Goal: Information Seeking & Learning: Learn about a topic

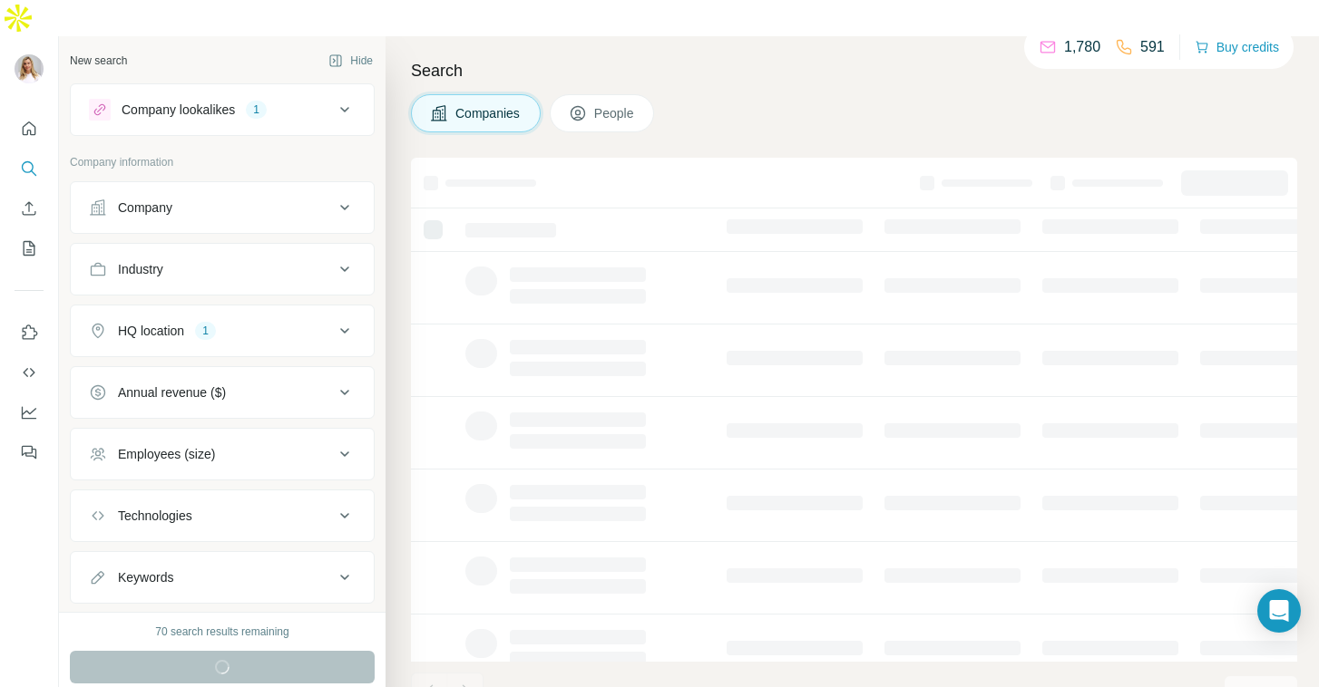
click at [346, 99] on icon at bounding box center [345, 110] width 22 height 22
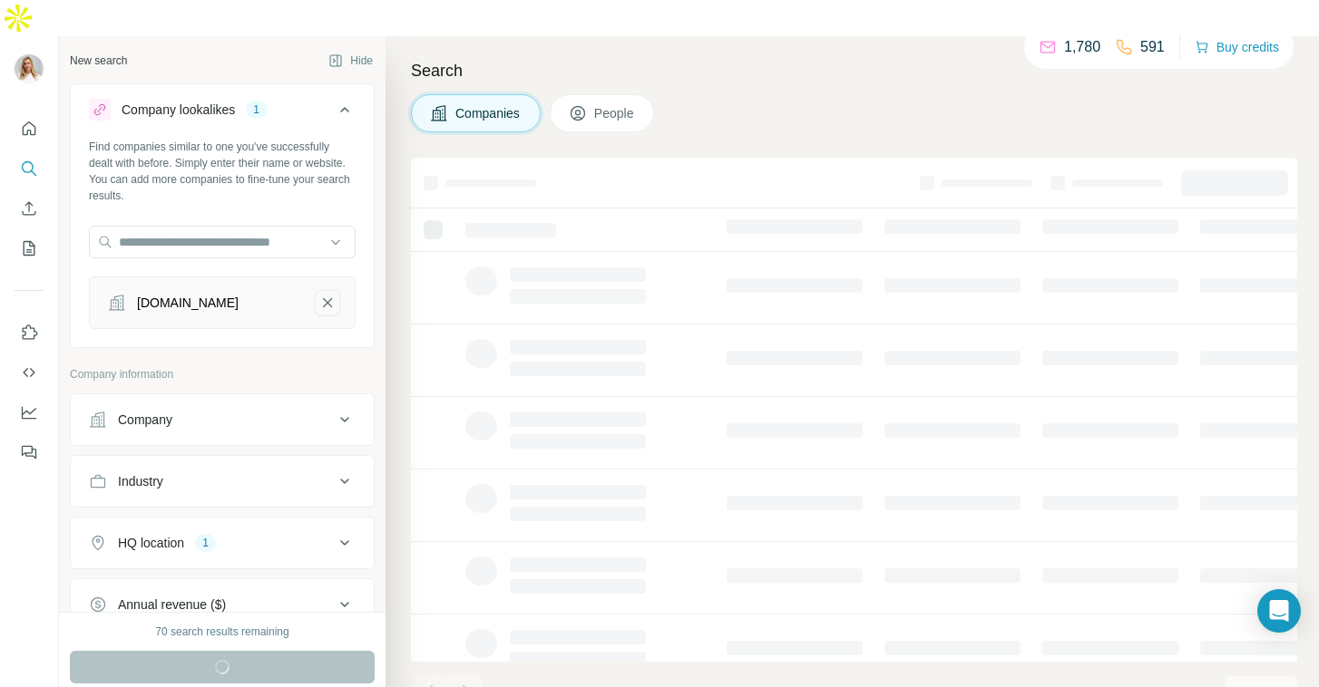
click at [329, 294] on icon "perlego.com-remove-button" at bounding box center [327, 303] width 16 height 18
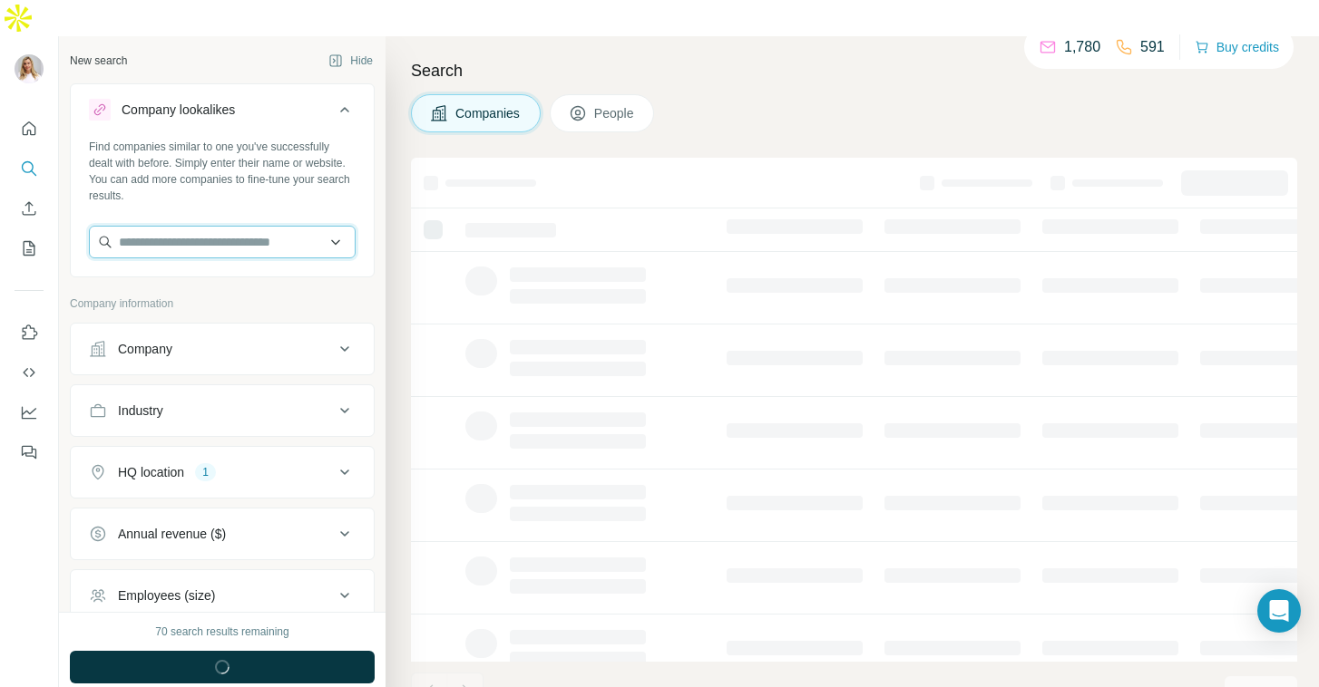
click at [281, 226] on input "text" at bounding box center [222, 242] width 267 height 33
click at [173, 88] on button "Company lookalikes" at bounding box center [222, 113] width 303 height 51
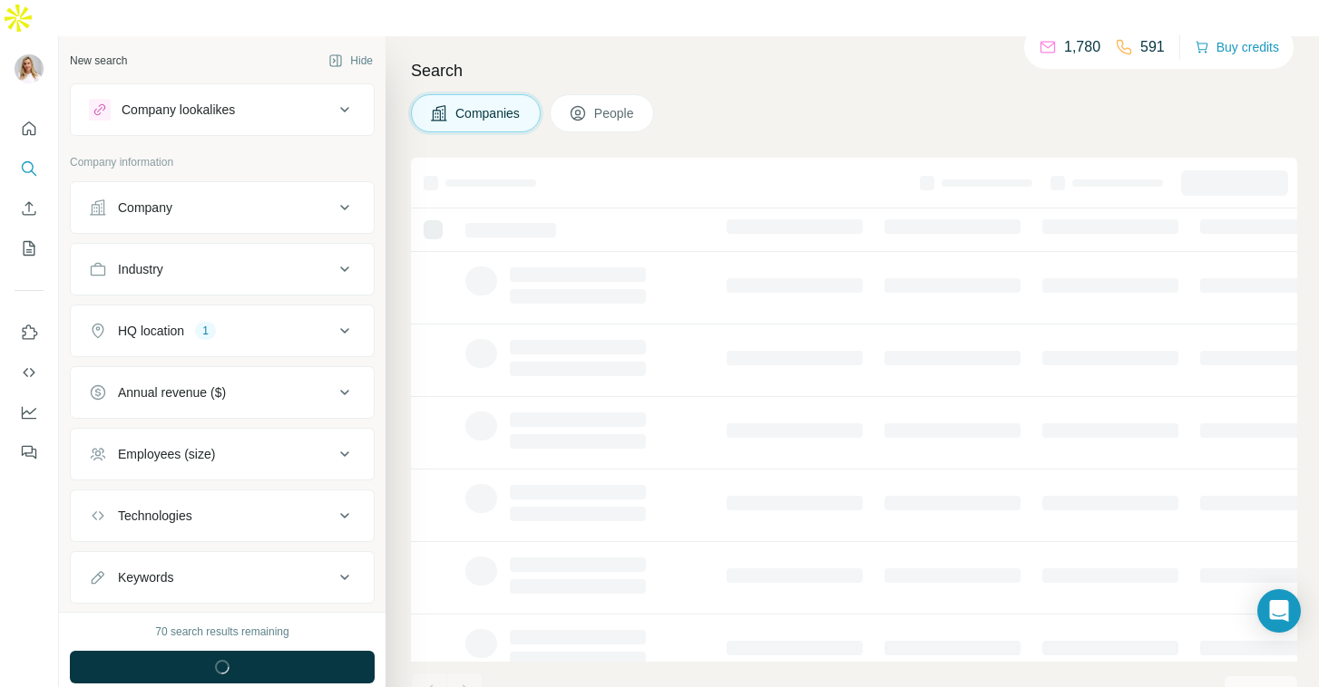
click at [222, 199] on div "Company" at bounding box center [211, 208] width 245 height 18
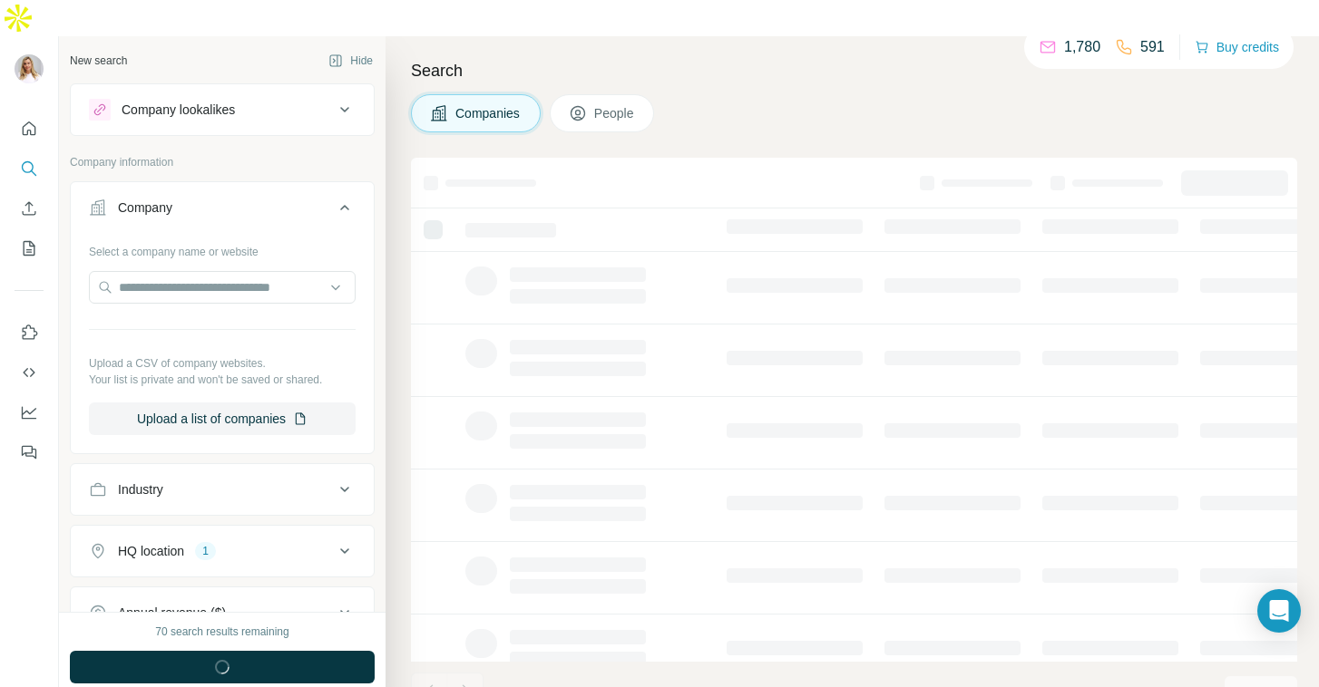
click at [222, 199] on div "Company" at bounding box center [211, 208] width 245 height 18
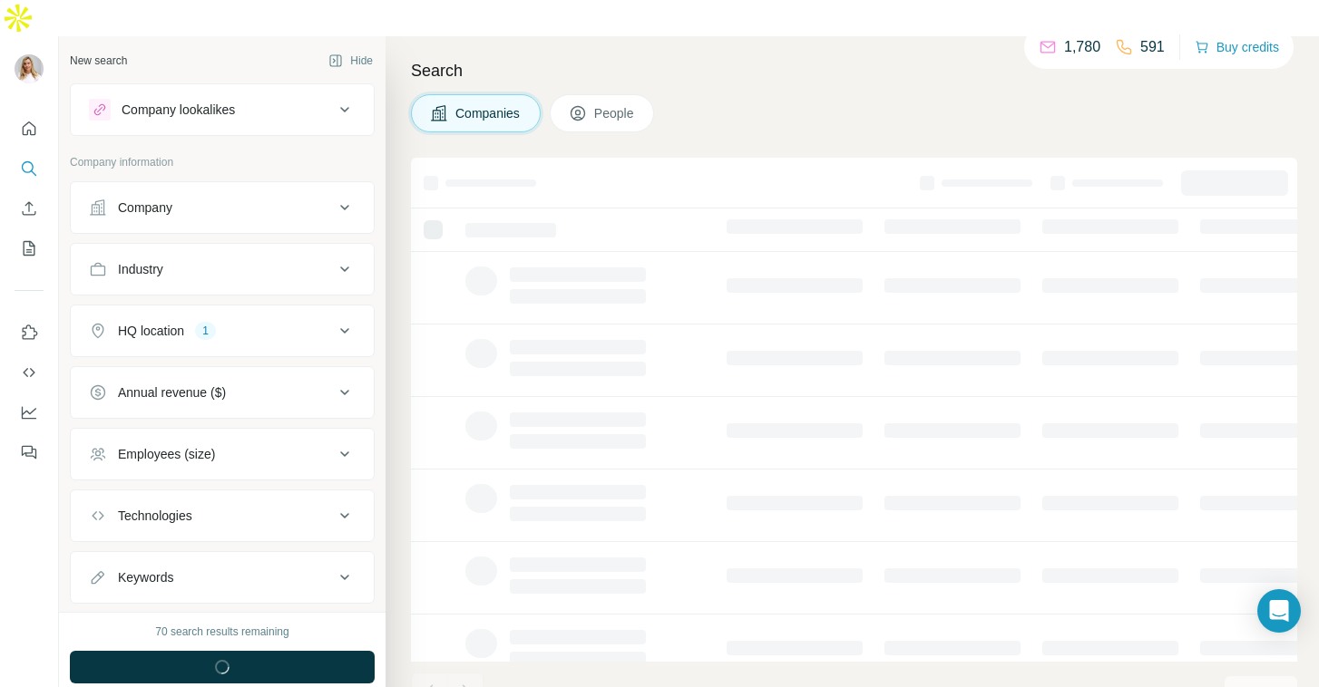
click at [208, 248] on button "Industry" at bounding box center [222, 270] width 303 height 44
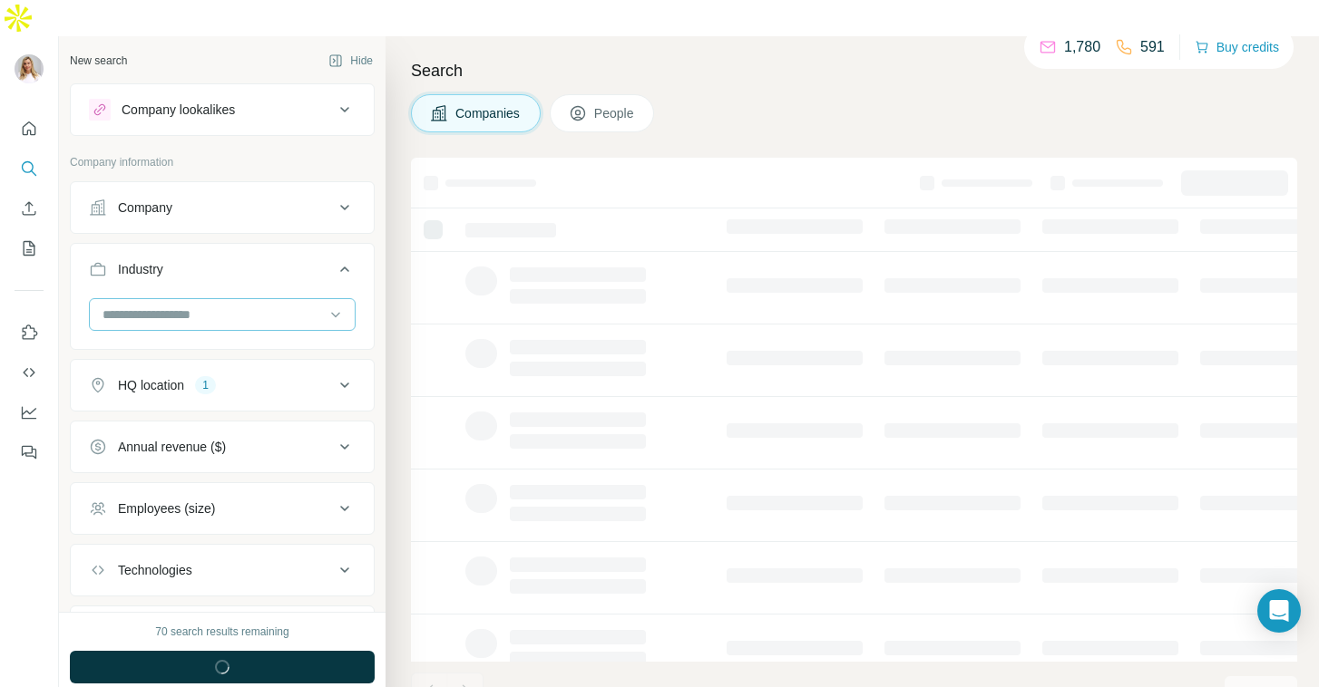
click at [235, 305] on input at bounding box center [213, 315] width 224 height 20
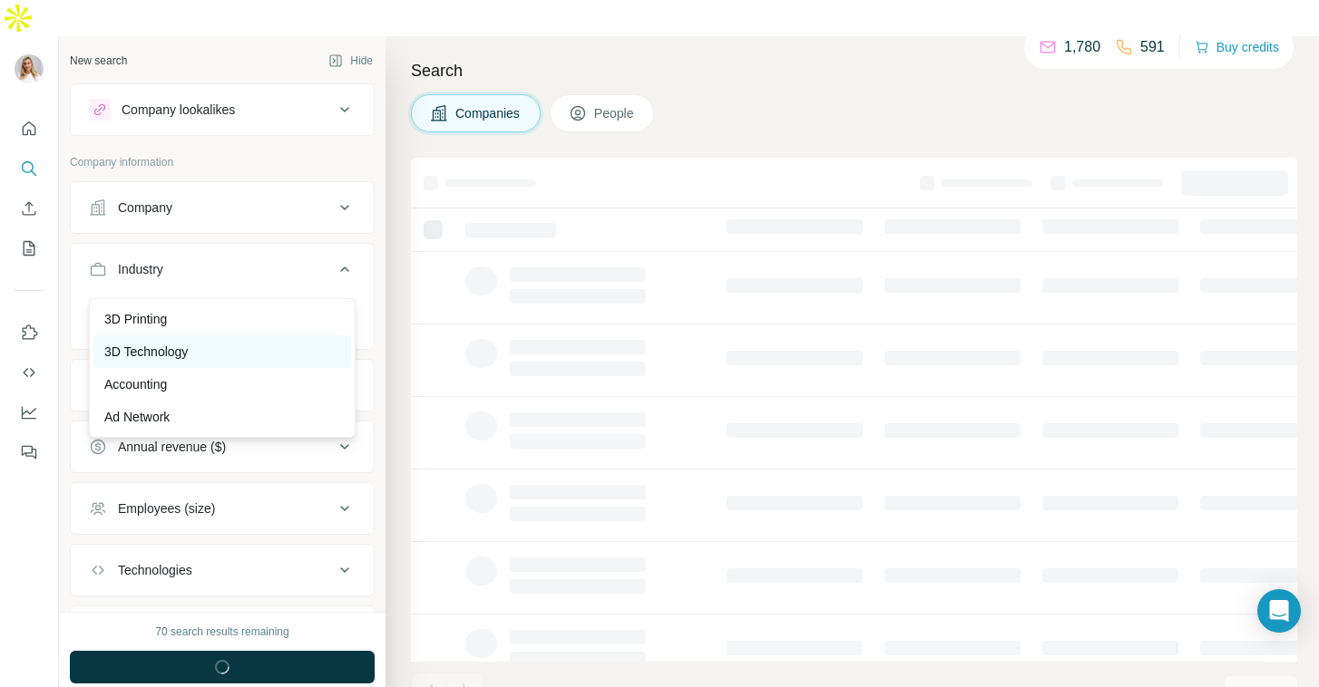
scroll to position [45, 0]
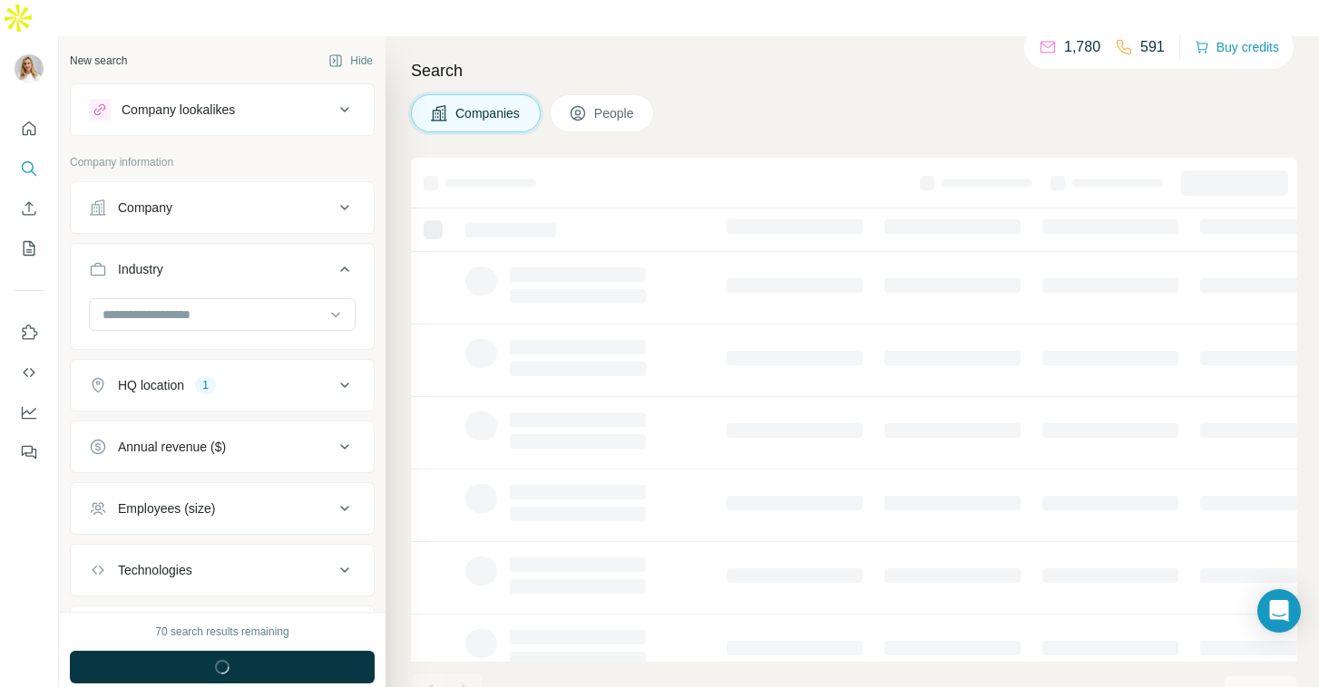
click at [207, 254] on button "Industry" at bounding box center [222, 273] width 303 height 51
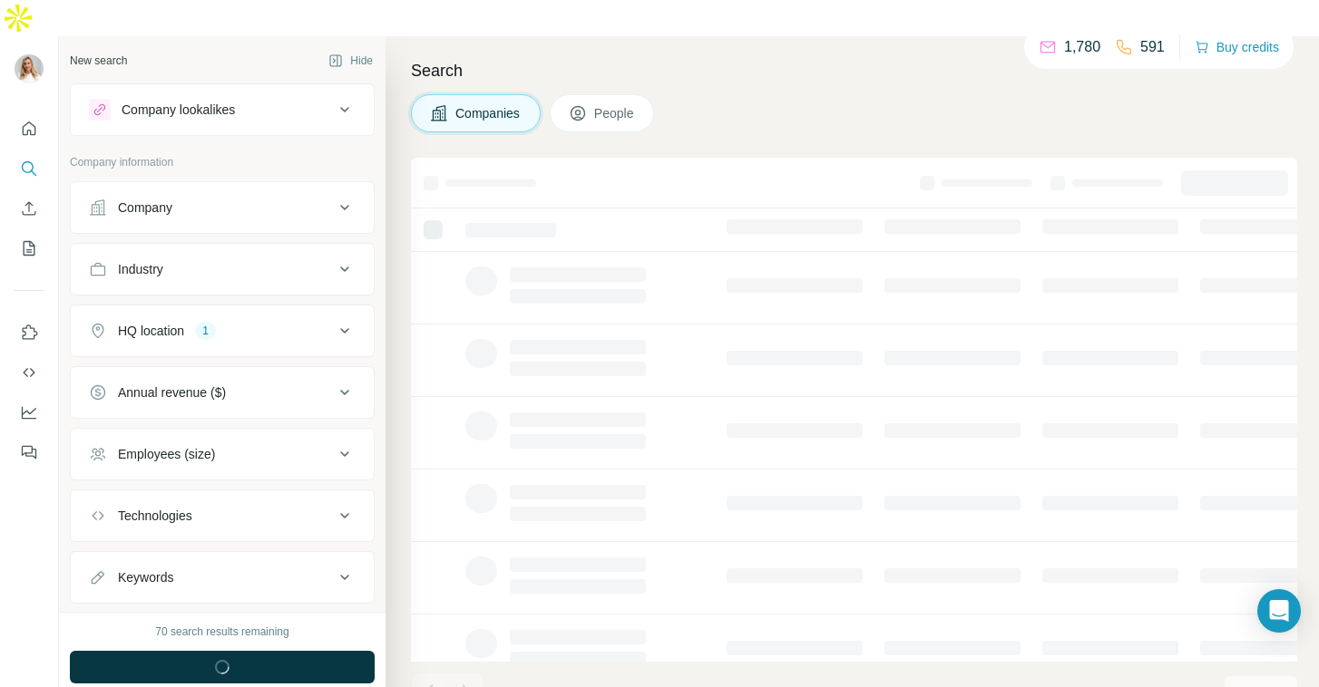
click at [215, 248] on button "Industry" at bounding box center [222, 270] width 303 height 44
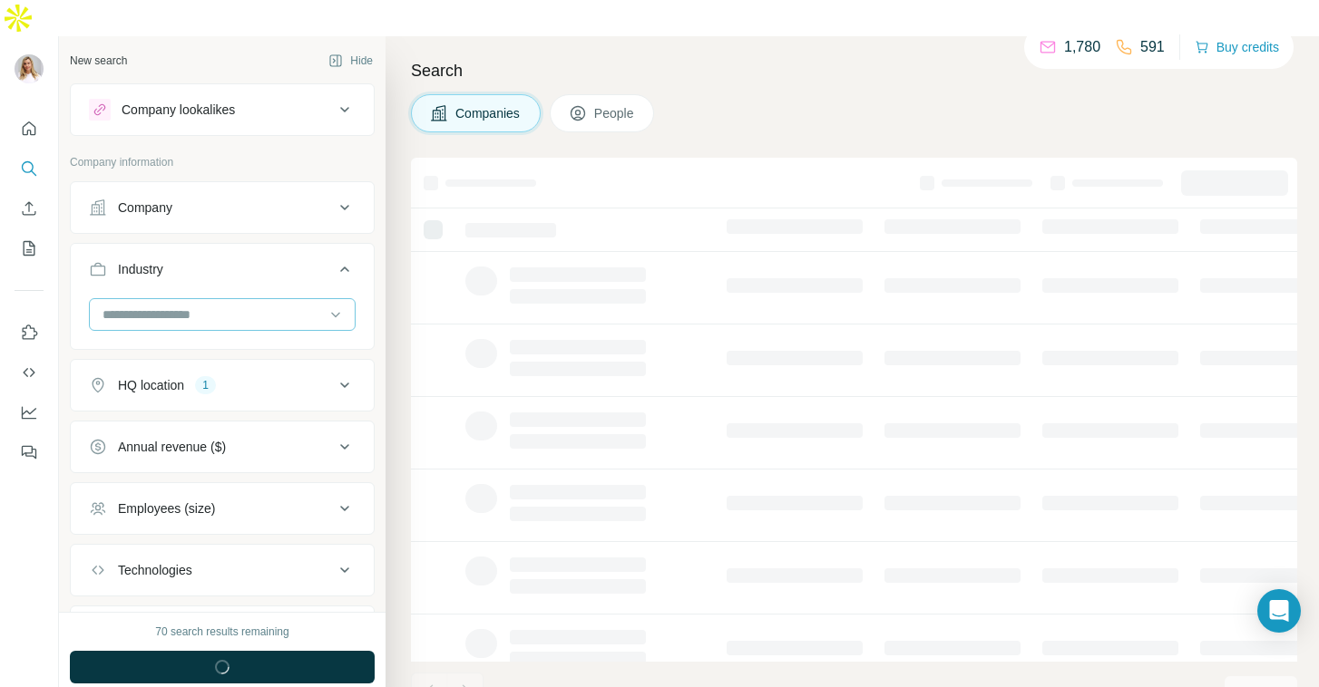
click at [225, 305] on input at bounding box center [213, 315] width 224 height 20
type input "**********"
click at [196, 316] on div "Restaurants" at bounding box center [222, 319] width 236 height 18
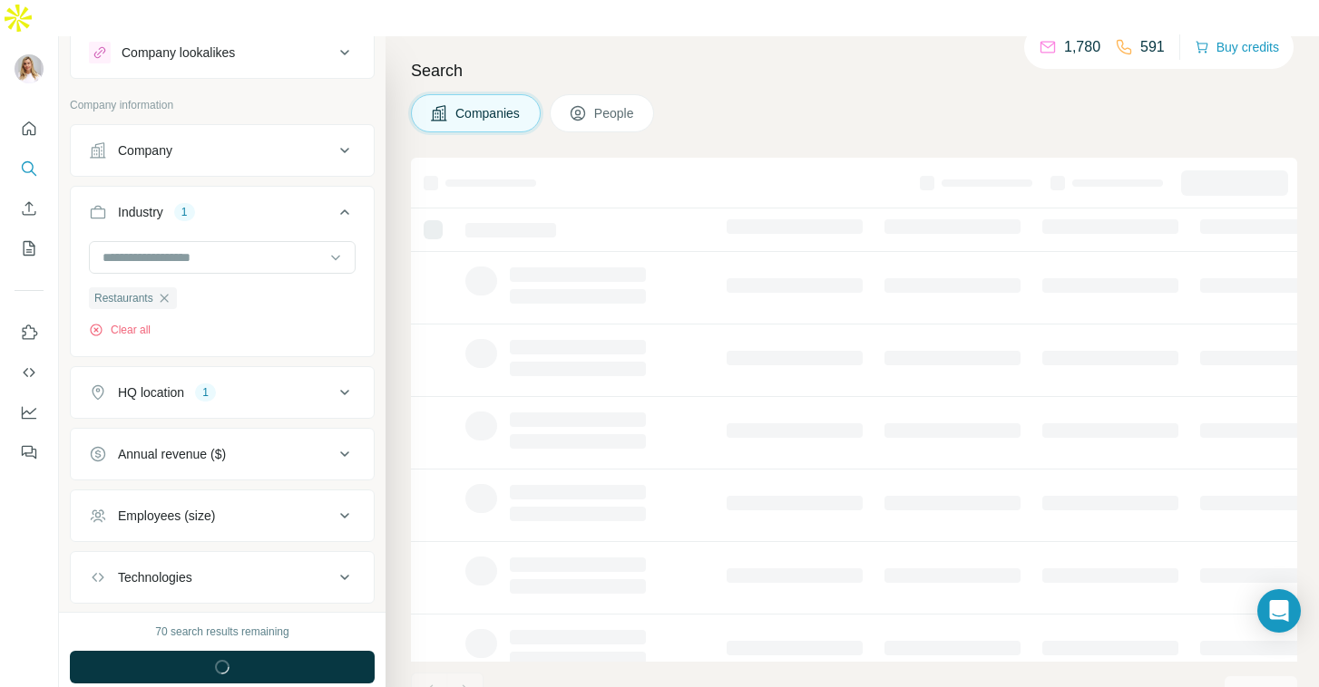
click at [245, 507] on div "Employees (size)" at bounding box center [211, 516] width 245 height 18
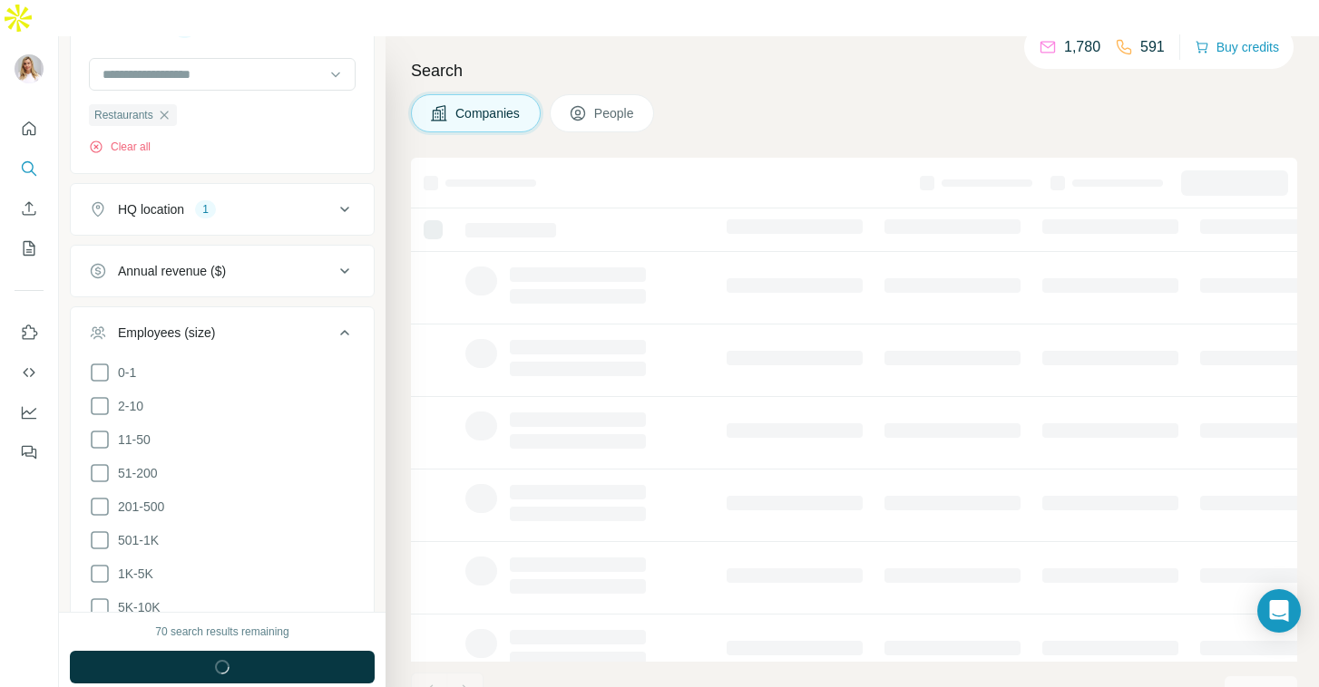
scroll to position [245, 0]
click at [104, 492] on icon at bounding box center [100, 503] width 22 height 22
click at [96, 458] on icon at bounding box center [100, 469] width 22 height 22
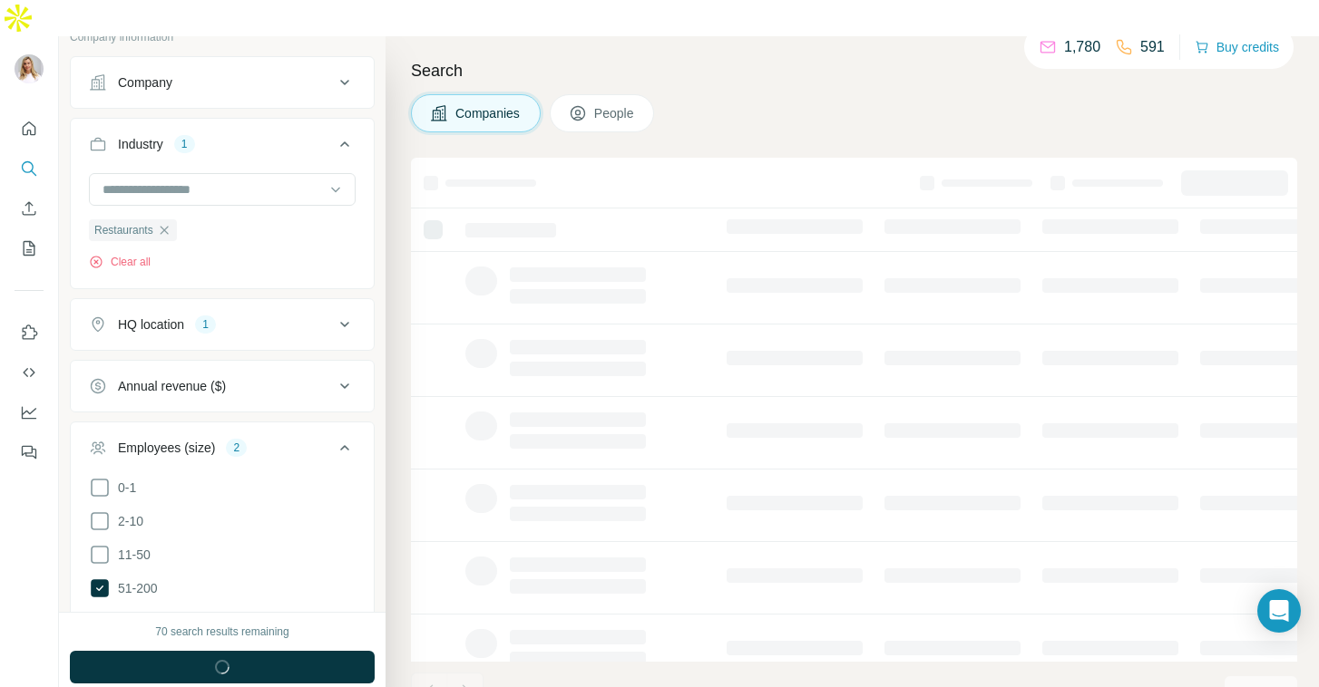
scroll to position [120, 0]
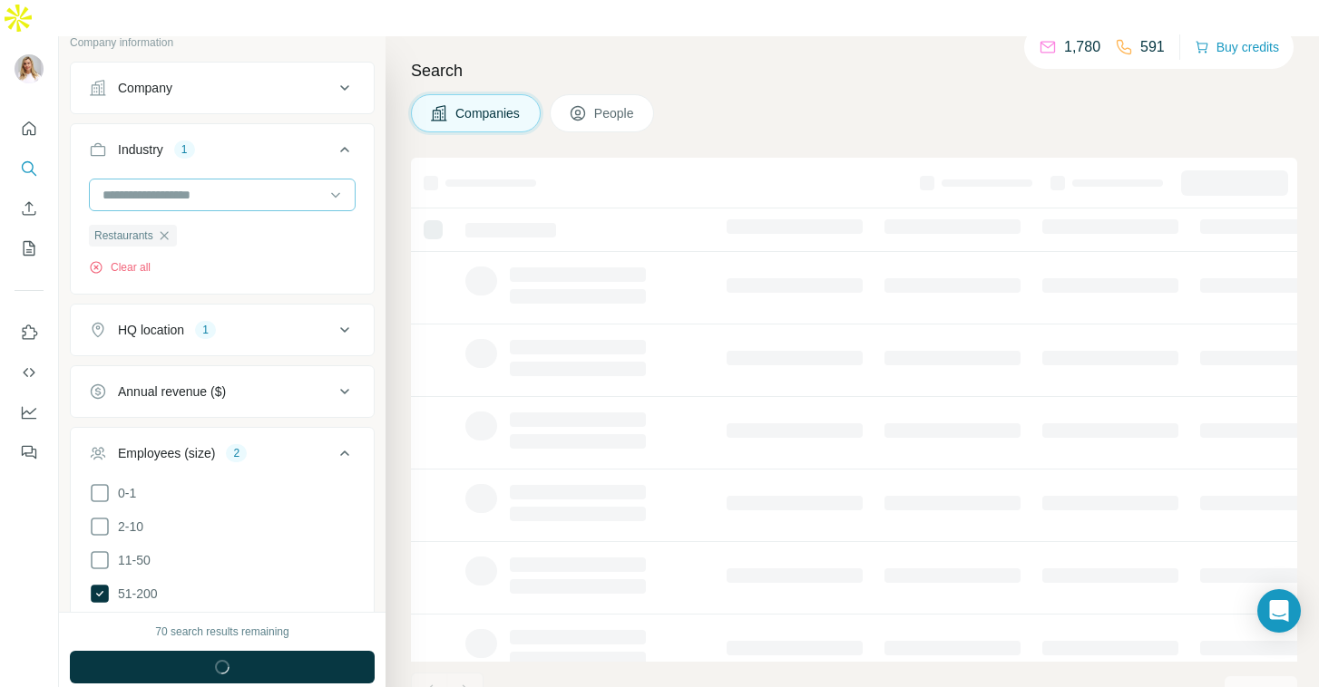
click at [200, 185] on input at bounding box center [213, 195] width 224 height 20
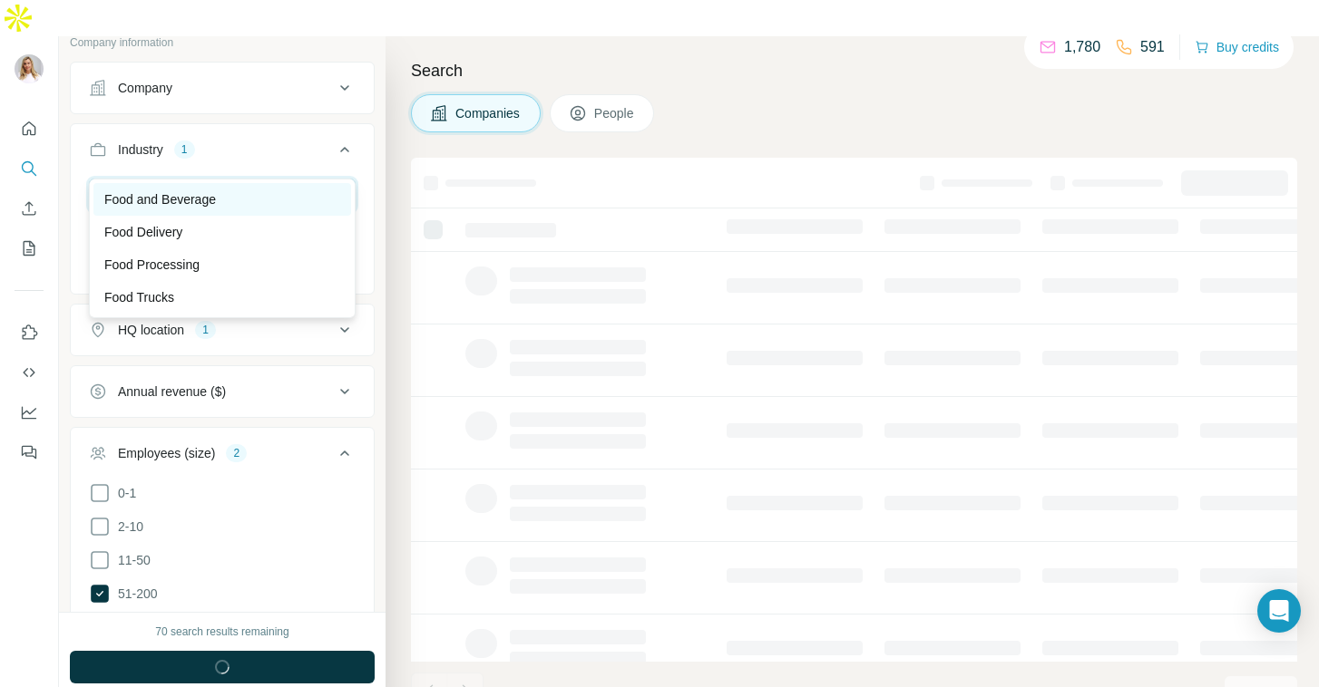
type input "****"
click at [212, 202] on p "Food and Beverage" at bounding box center [160, 199] width 112 height 18
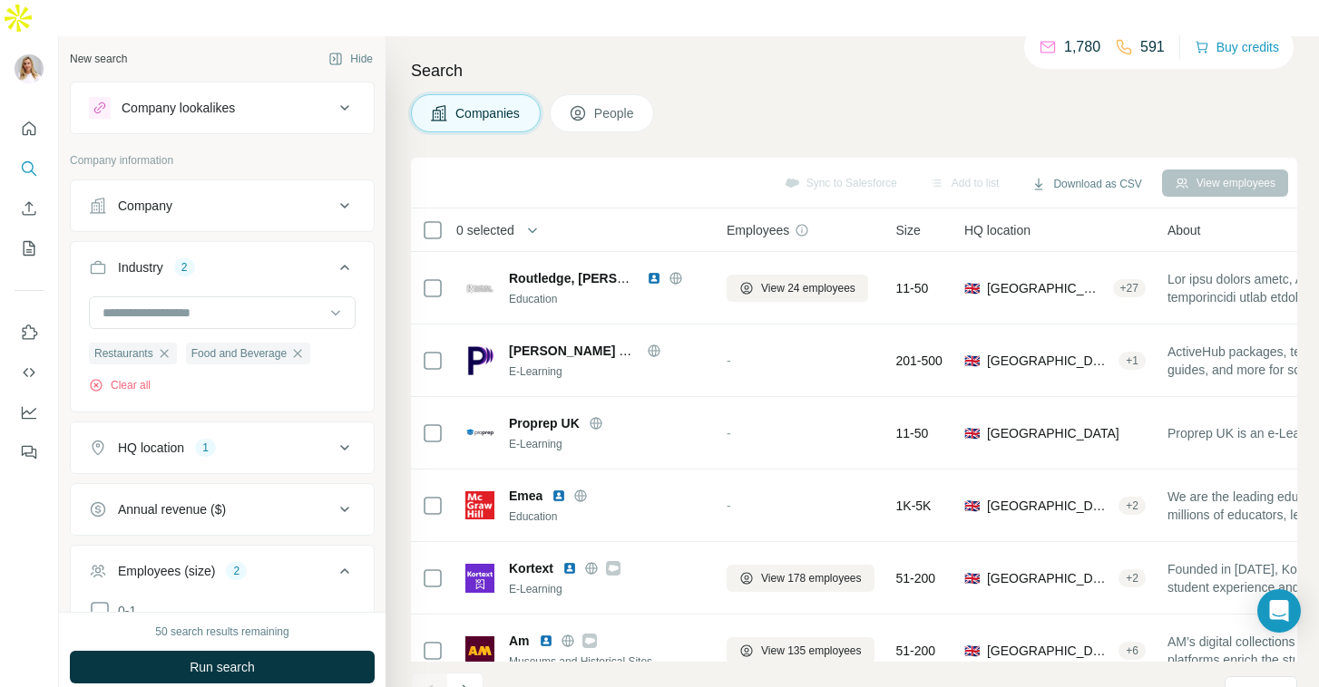
scroll to position [5, 0]
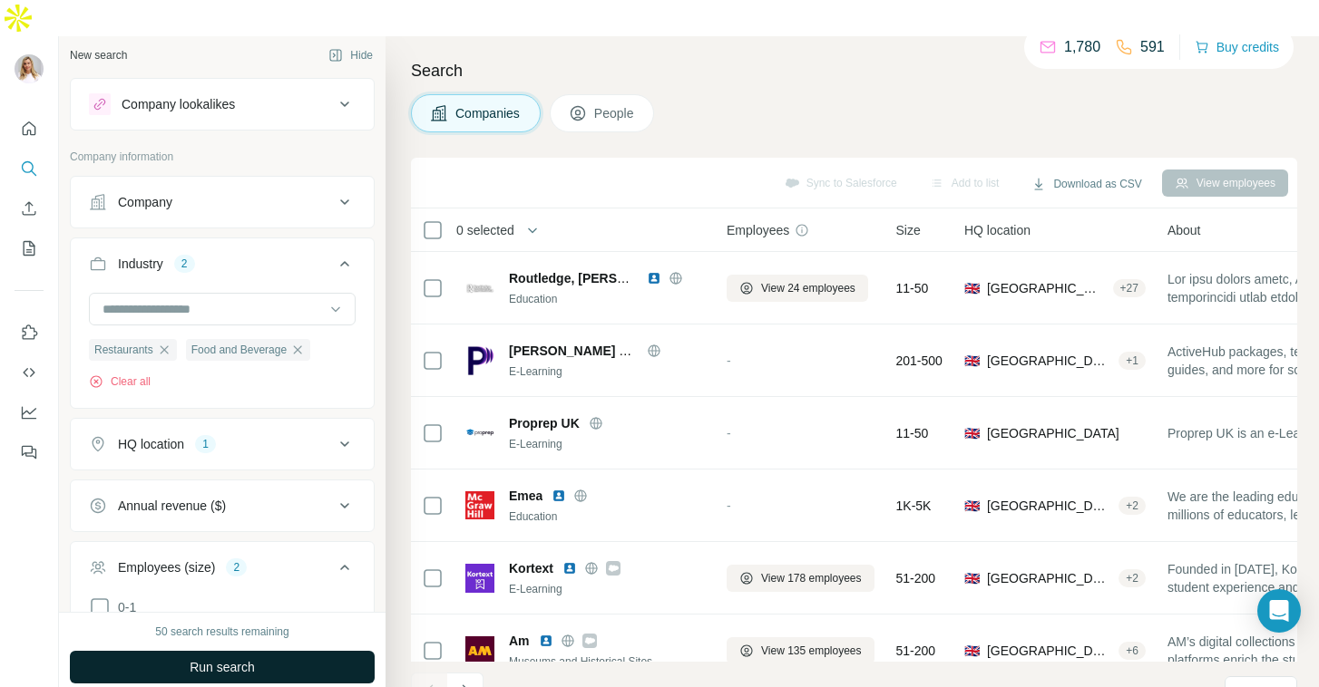
click at [226, 658] on span "Run search" at bounding box center [222, 667] width 65 height 18
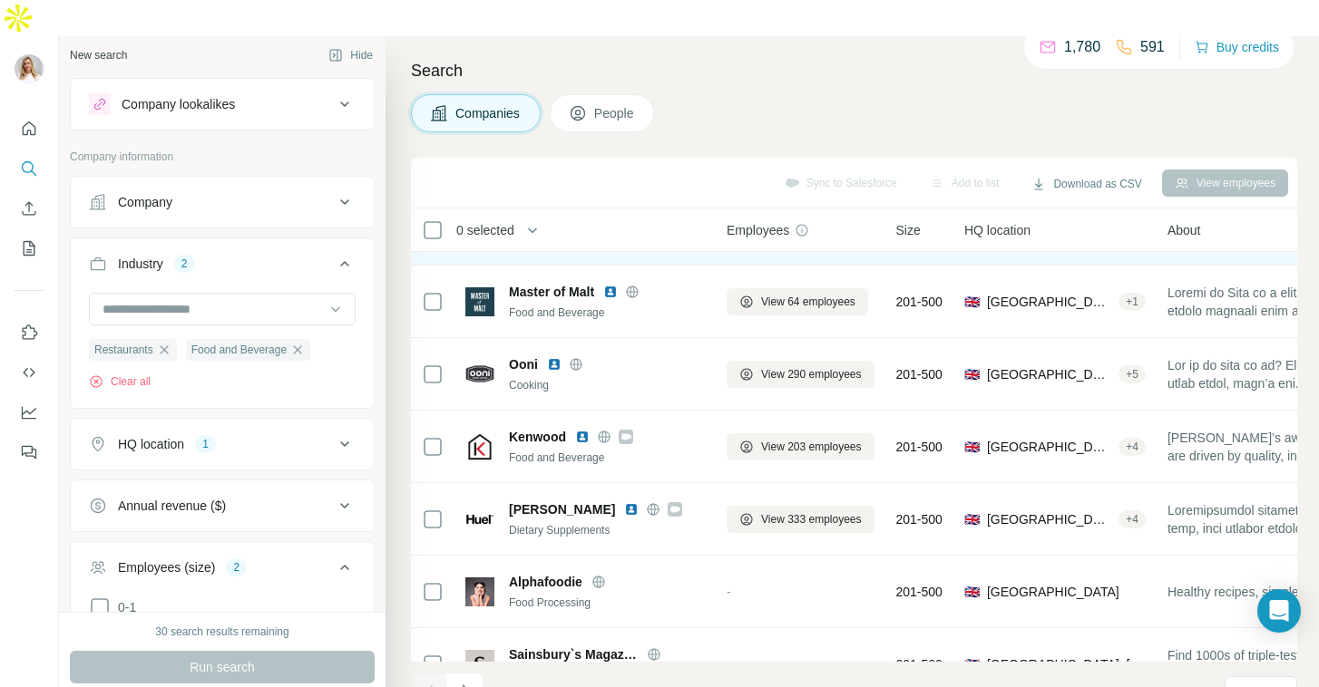
scroll to position [316, 0]
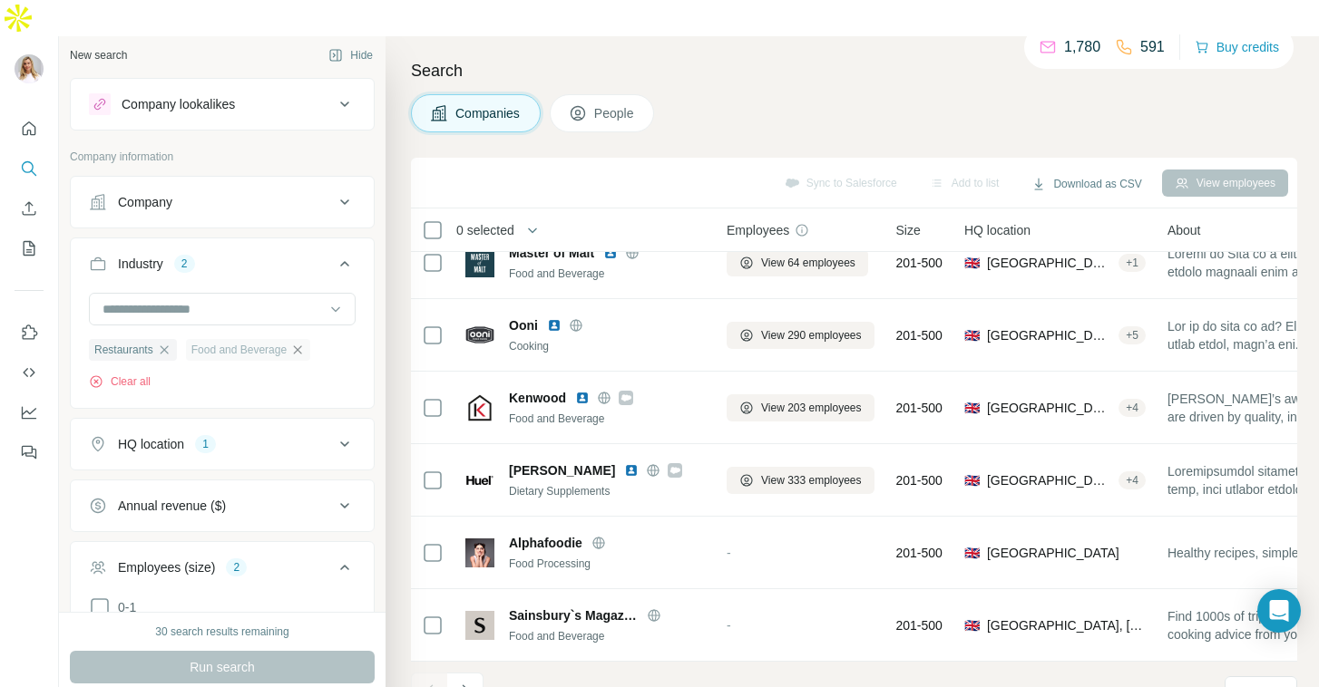
click at [303, 343] on icon "button" at bounding box center [297, 350] width 15 height 15
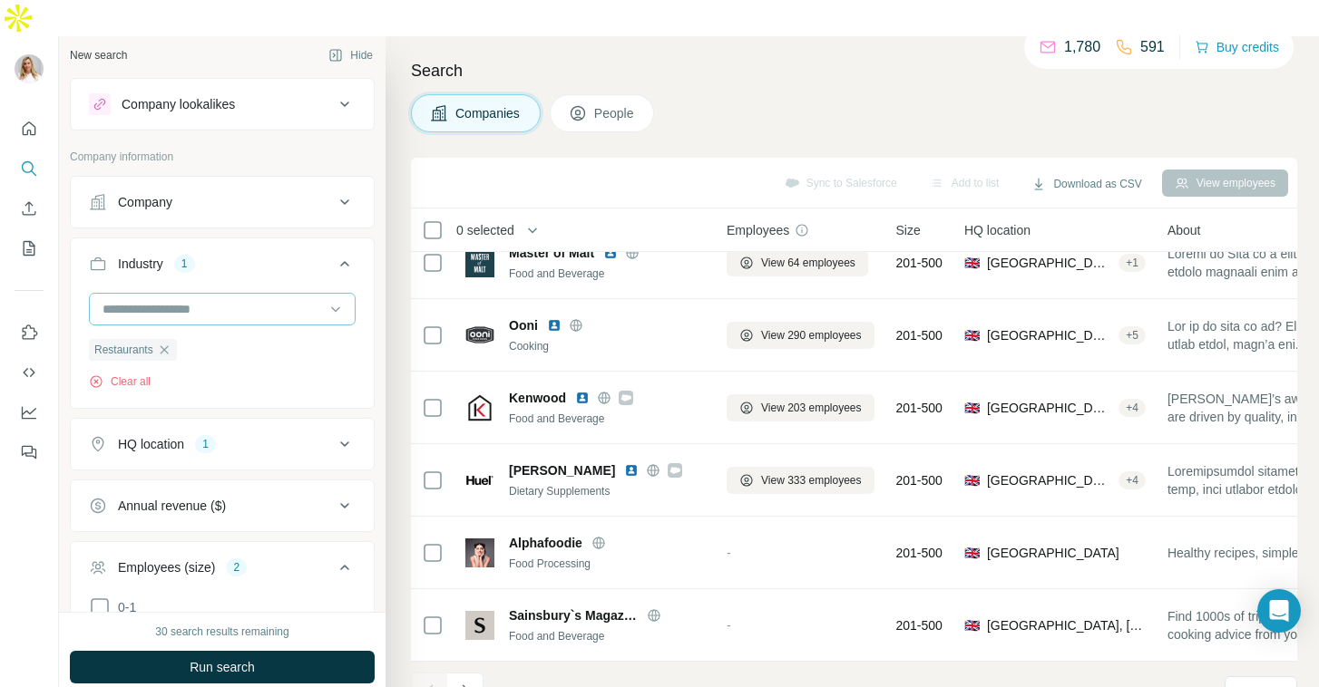
click at [264, 299] on input at bounding box center [213, 309] width 224 height 20
type input "**********"
click at [259, 310] on div "Hospitality" at bounding box center [222, 314] width 236 height 18
click at [247, 658] on span "Run search" at bounding box center [222, 667] width 65 height 18
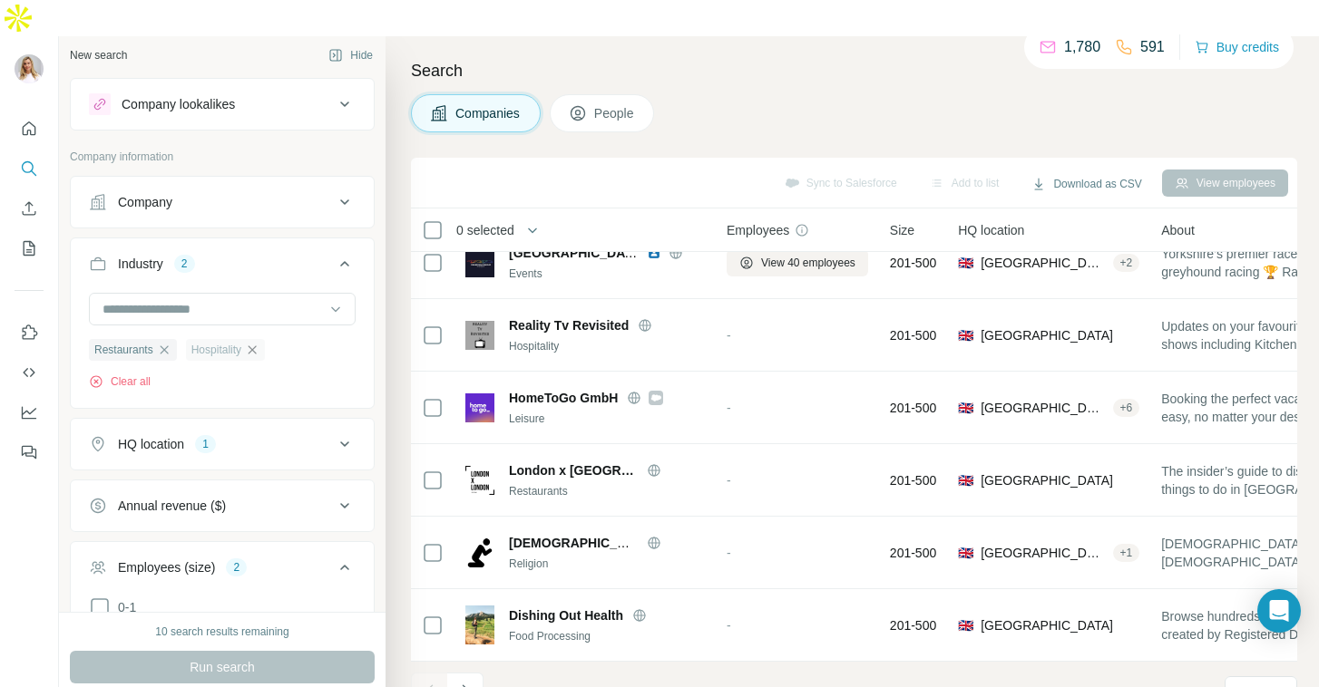
click at [257, 346] on icon "button" at bounding box center [252, 350] width 8 height 8
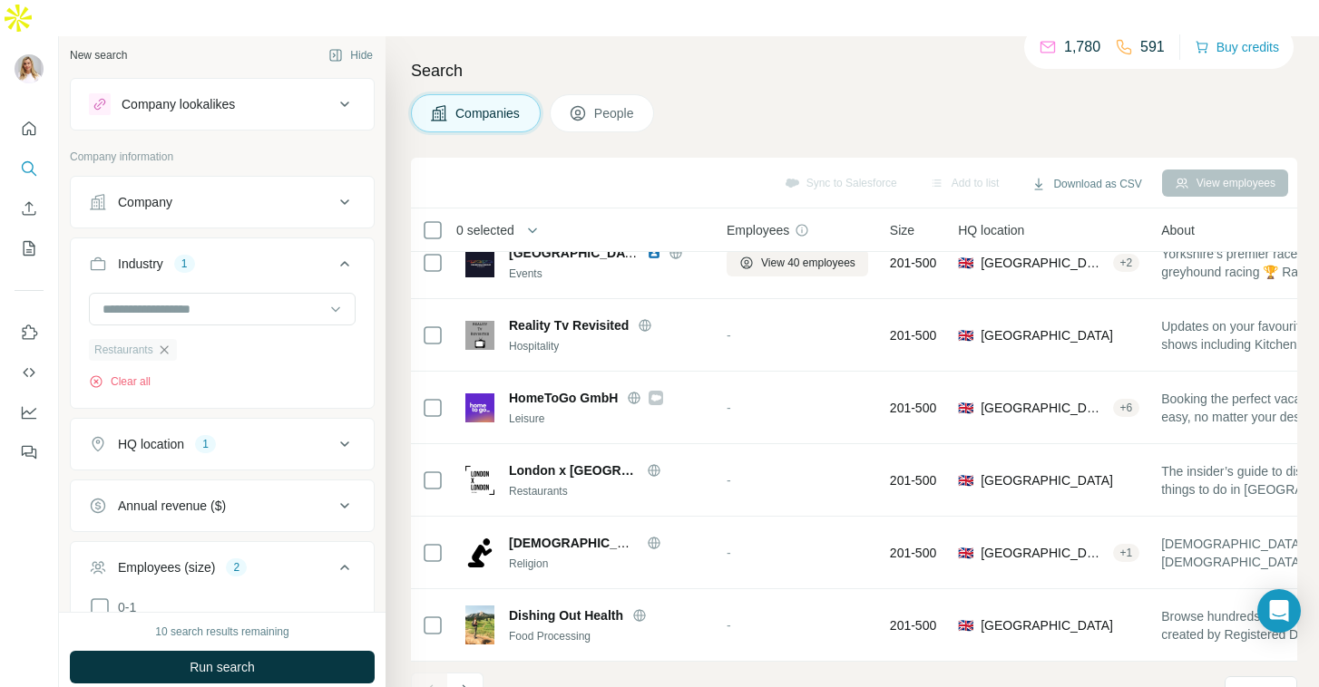
click at [168, 346] on icon "button" at bounding box center [164, 350] width 8 height 8
click at [166, 299] on input at bounding box center [213, 309] width 224 height 20
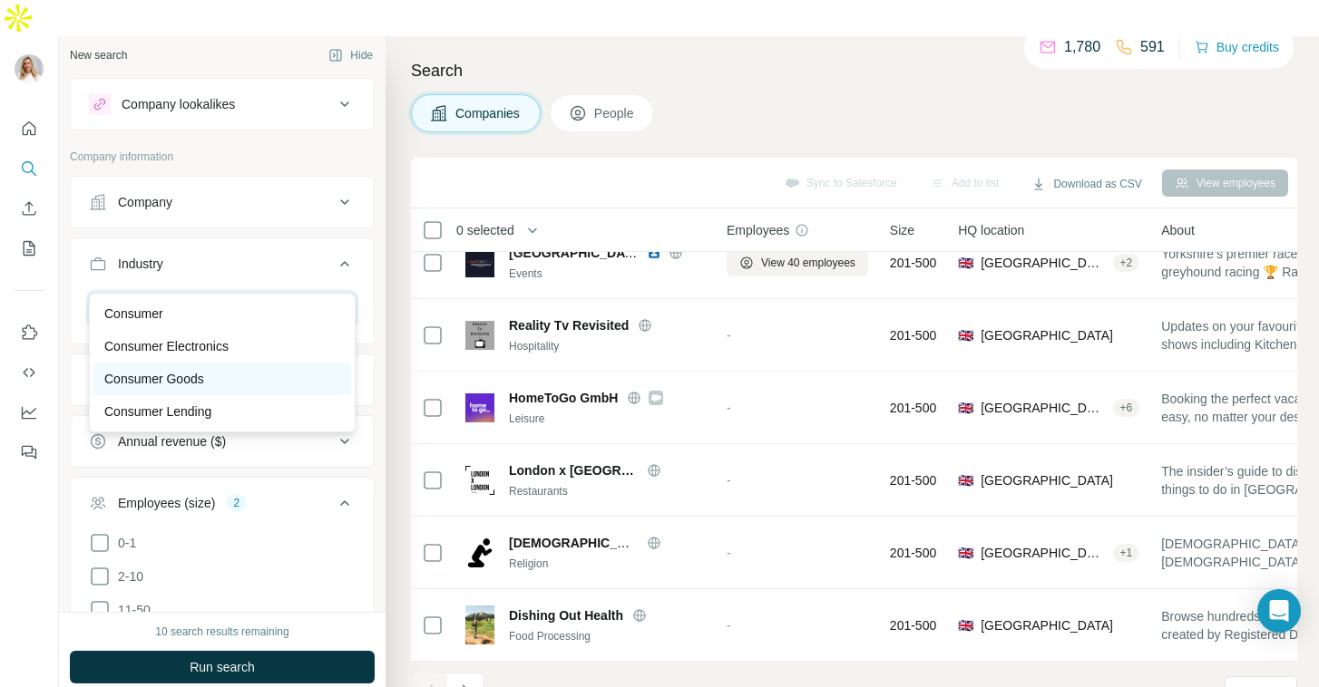
type input "********"
click at [202, 386] on p "Consumer Goods" at bounding box center [154, 379] width 100 height 18
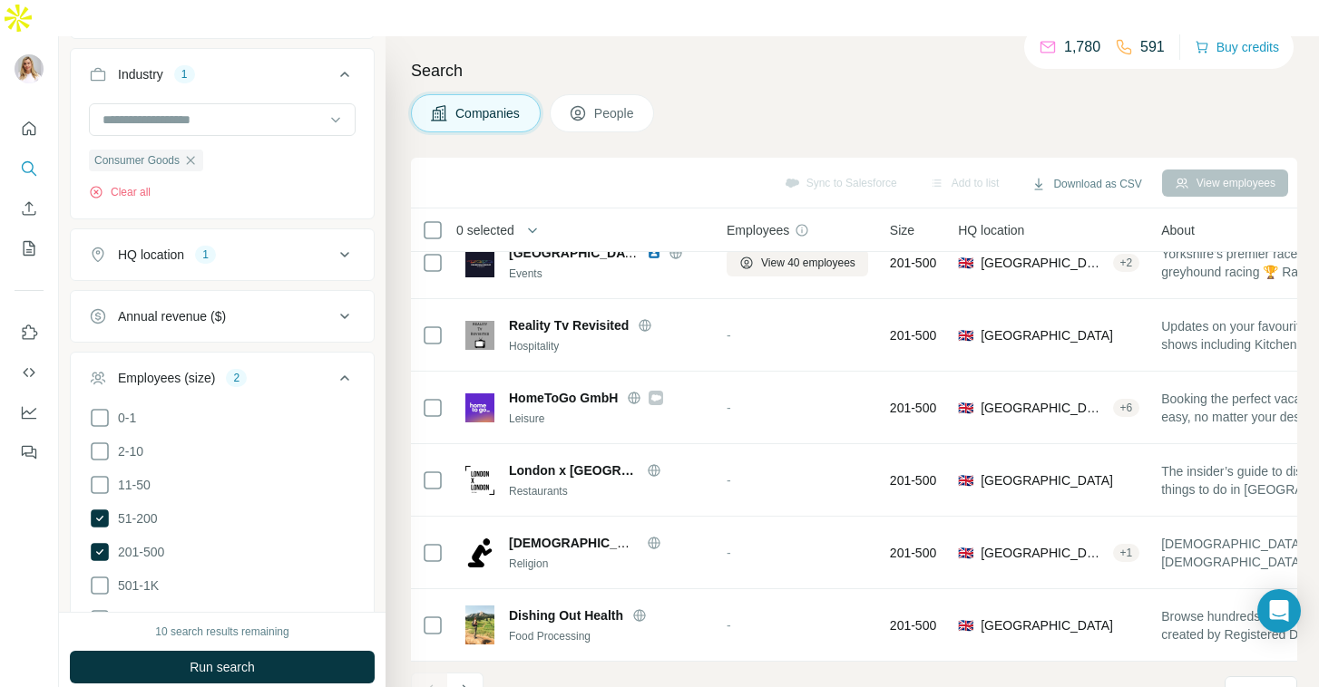
scroll to position [202, 0]
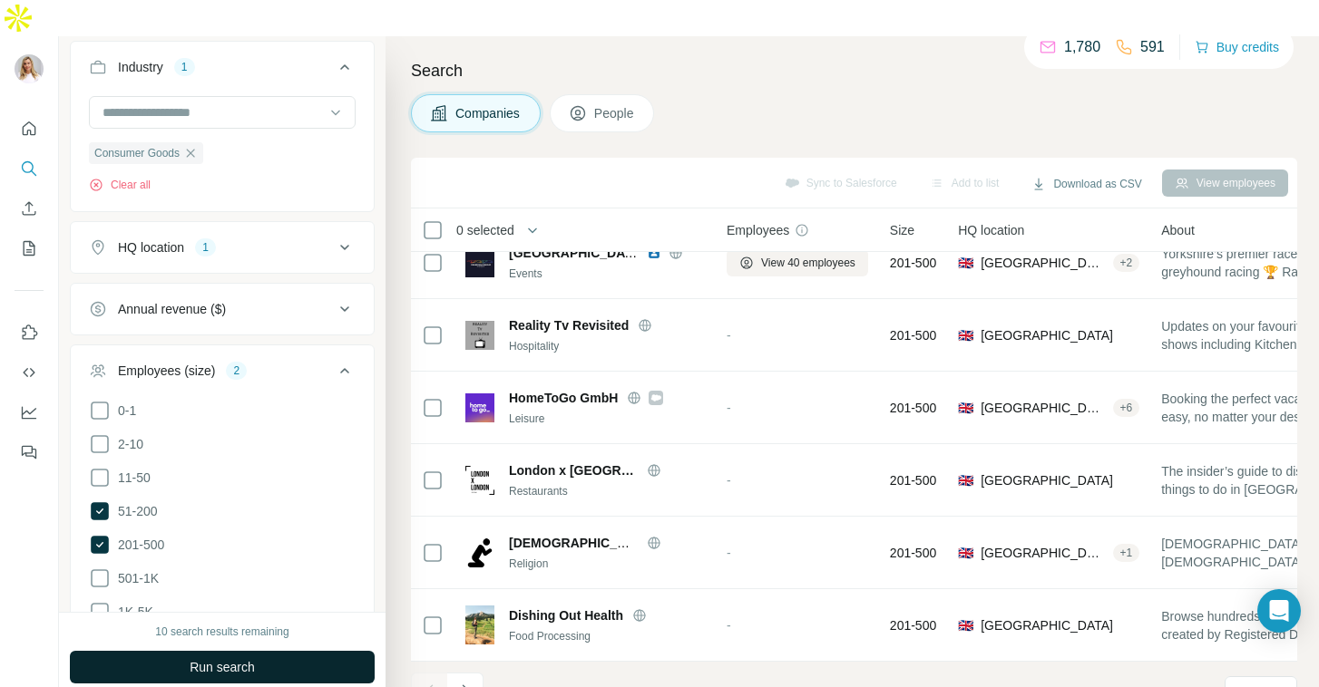
click at [268, 651] on button "Run search" at bounding box center [222, 667] width 305 height 33
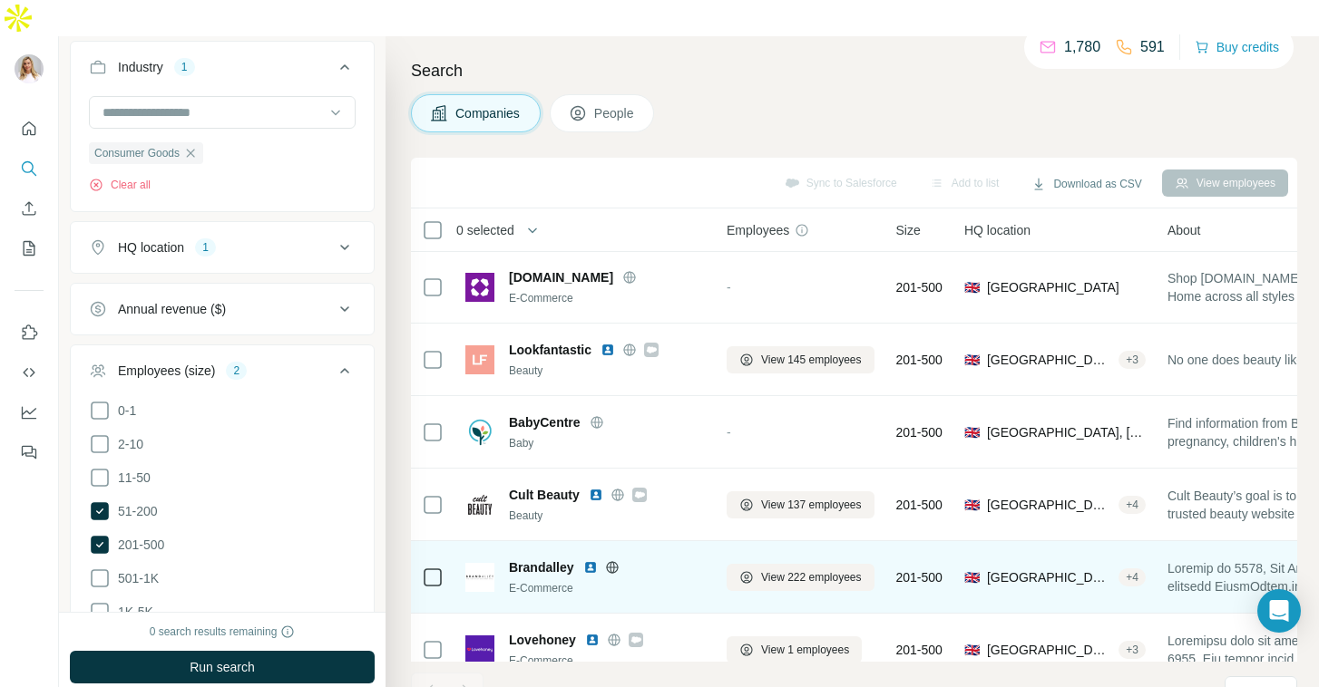
scroll to position [316, 0]
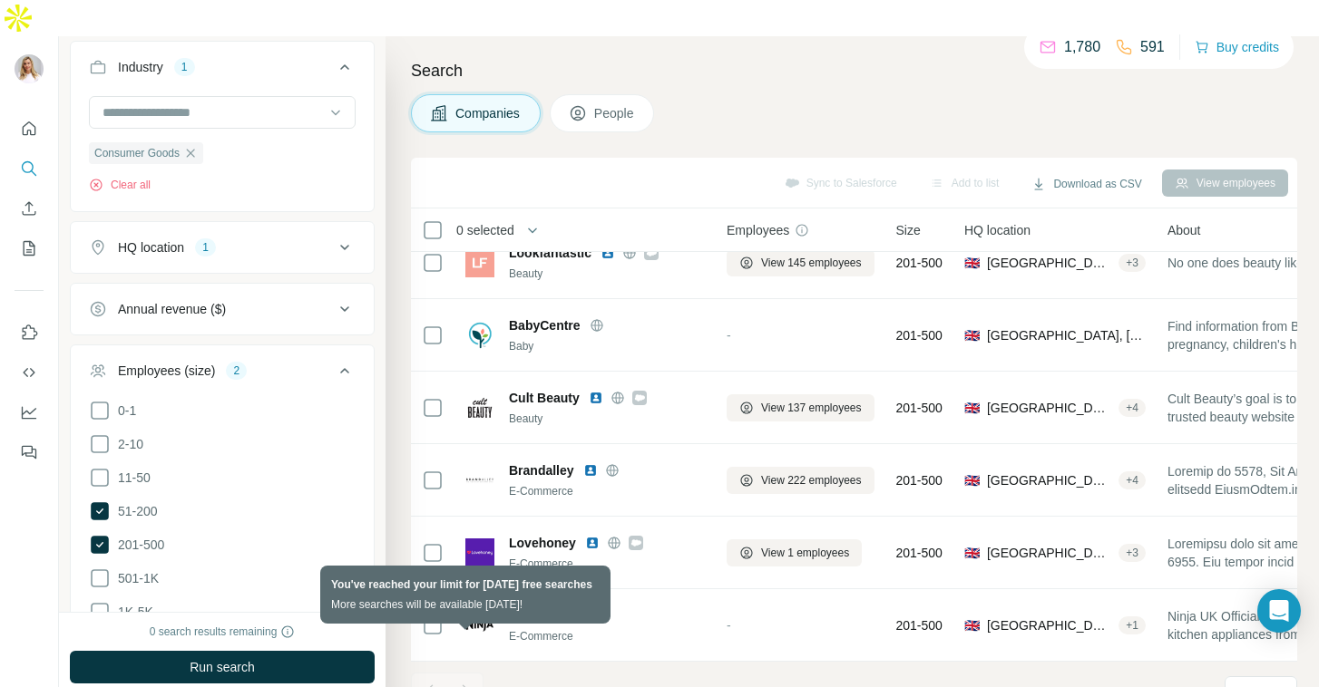
click at [467, 673] on div at bounding box center [465, 691] width 36 height 36
click at [466, 673] on div at bounding box center [465, 691] width 36 height 36
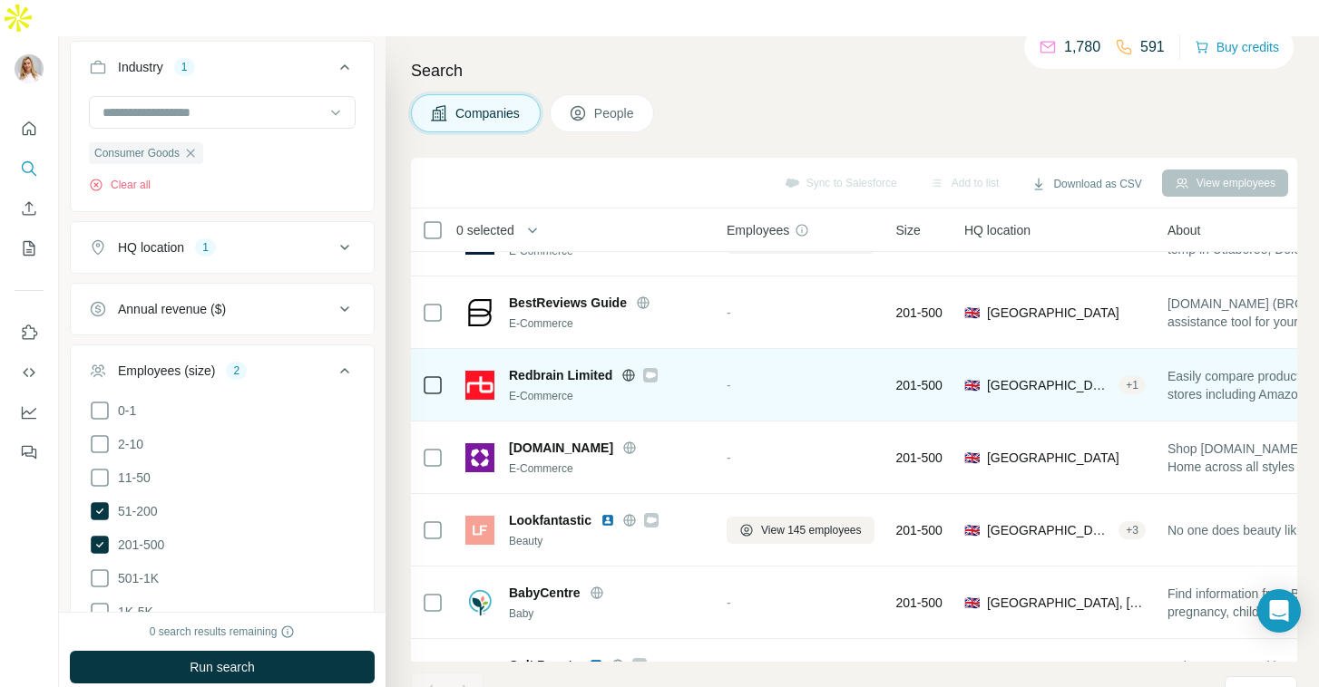
scroll to position [59, 0]
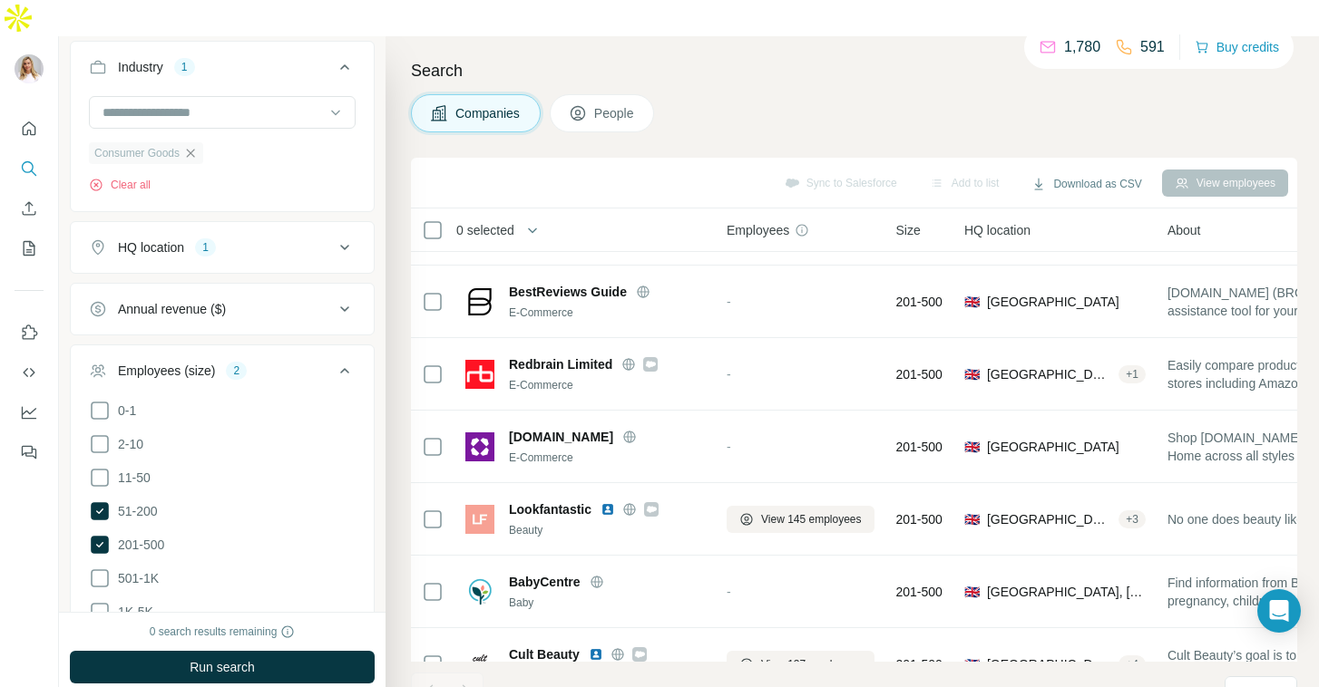
click at [191, 146] on icon "button" at bounding box center [190, 153] width 15 height 15
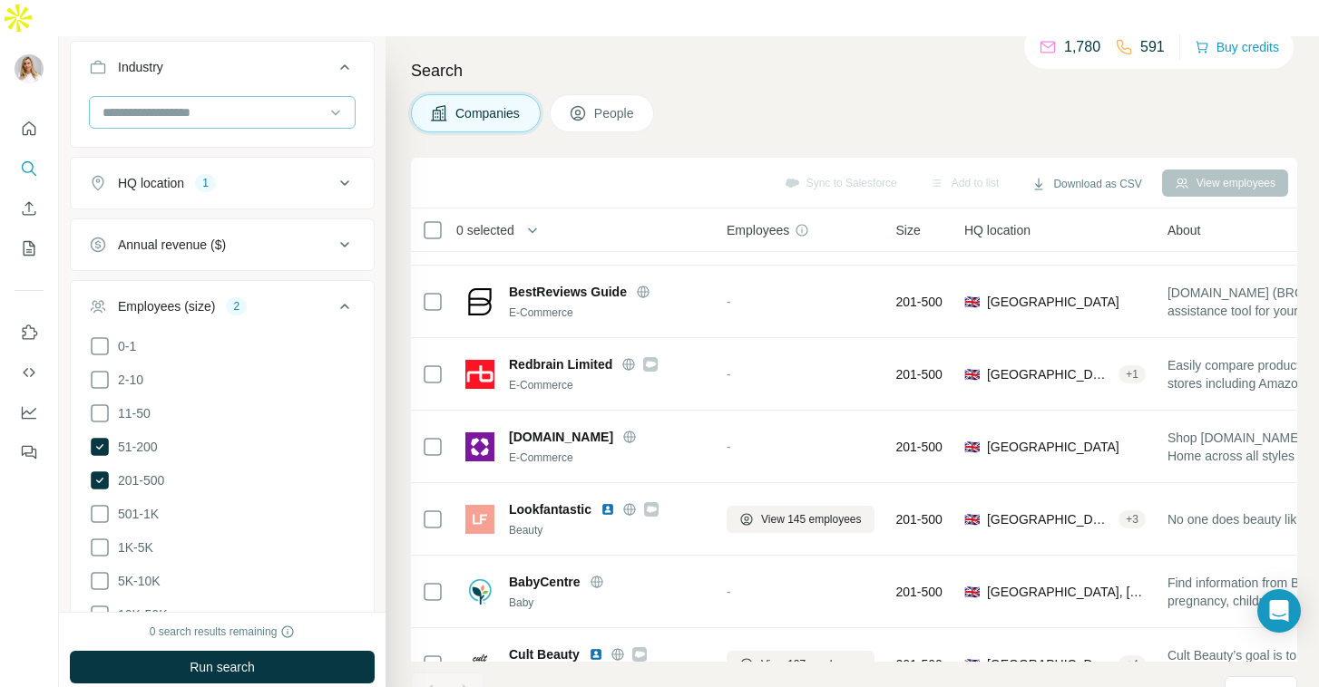
click at [193, 102] on input at bounding box center [213, 112] width 224 height 20
type input "**********"
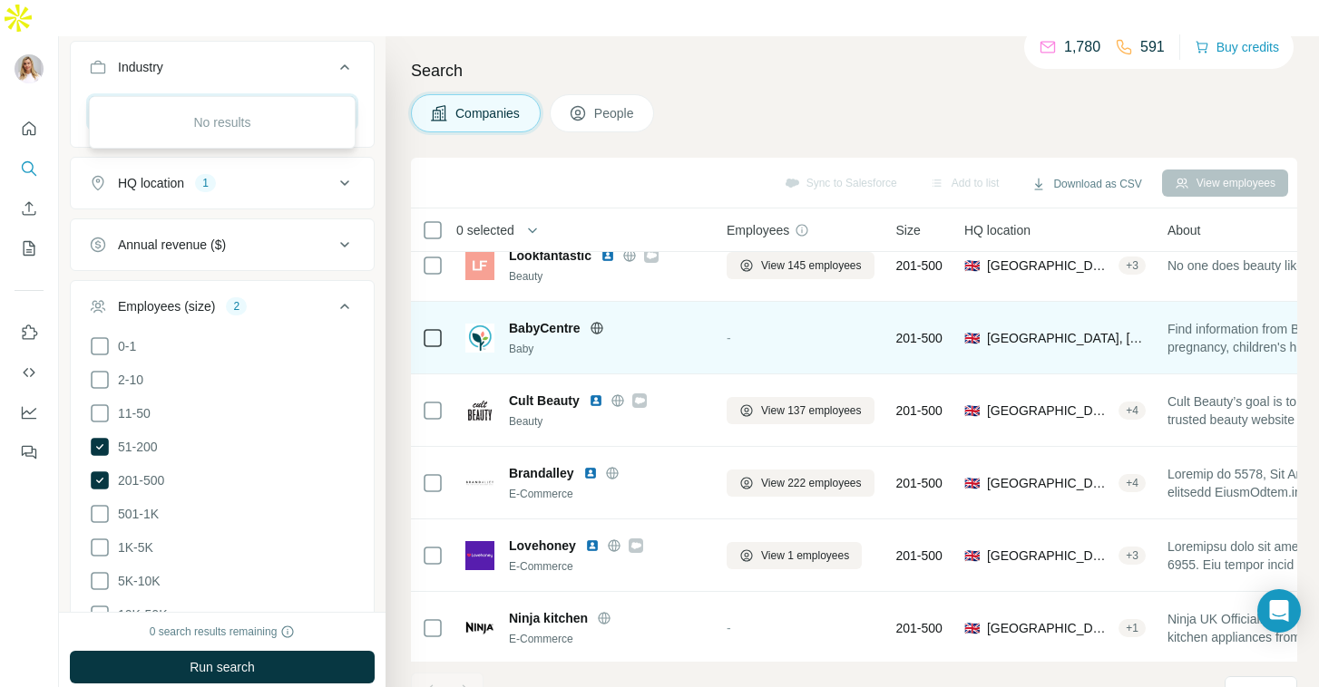
scroll to position [316, 0]
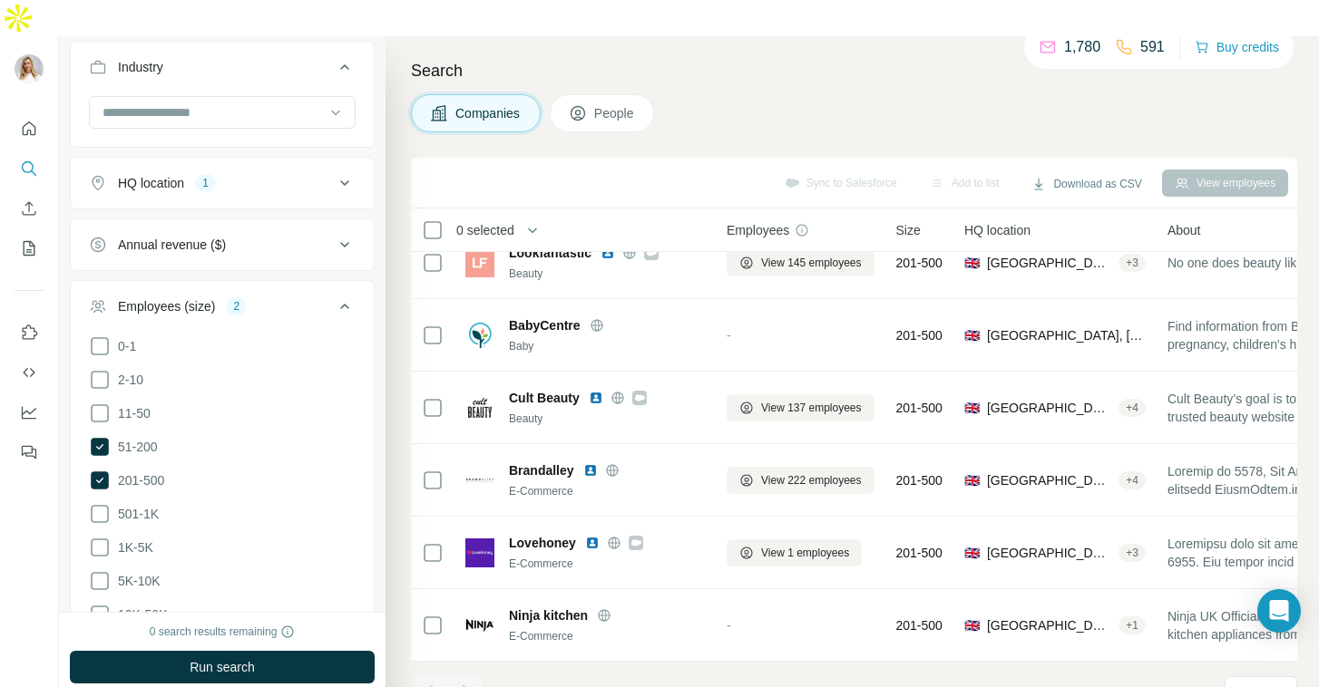
click at [518, 167] on div "Sync to Salesforce Add to list Download as CSV View employees" at bounding box center [854, 183] width 868 height 32
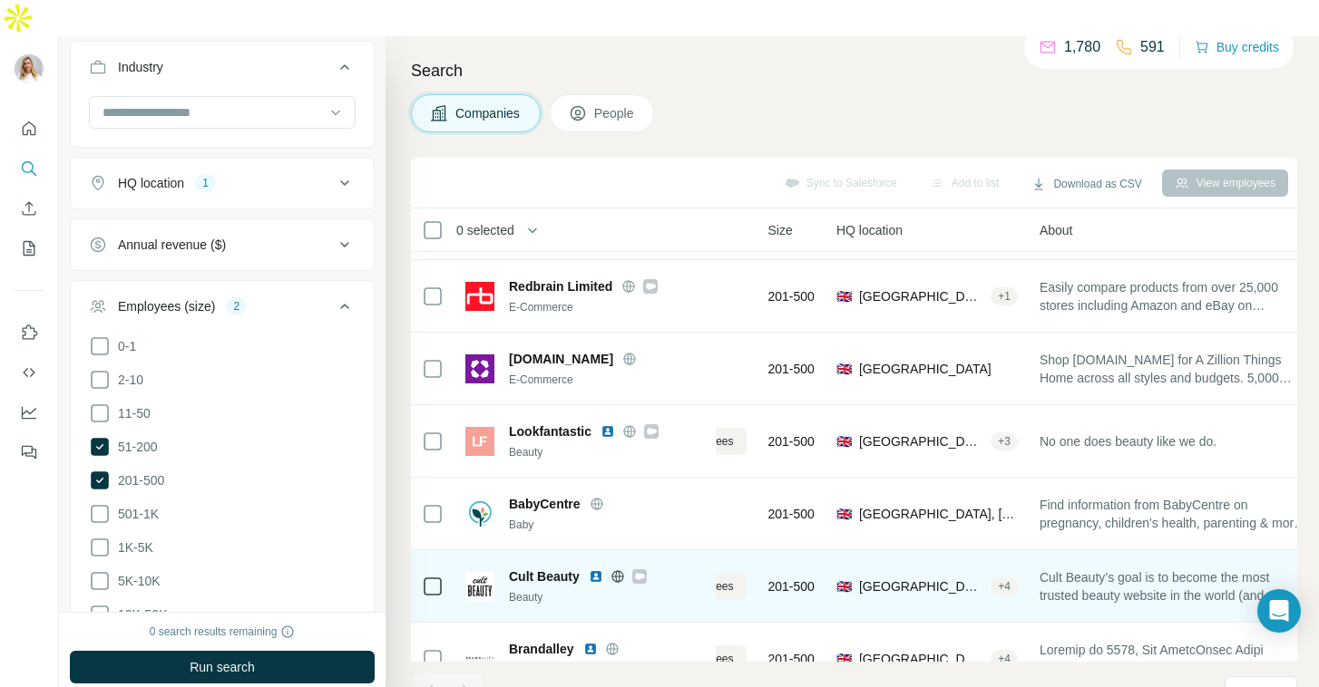
scroll to position [182, 128]
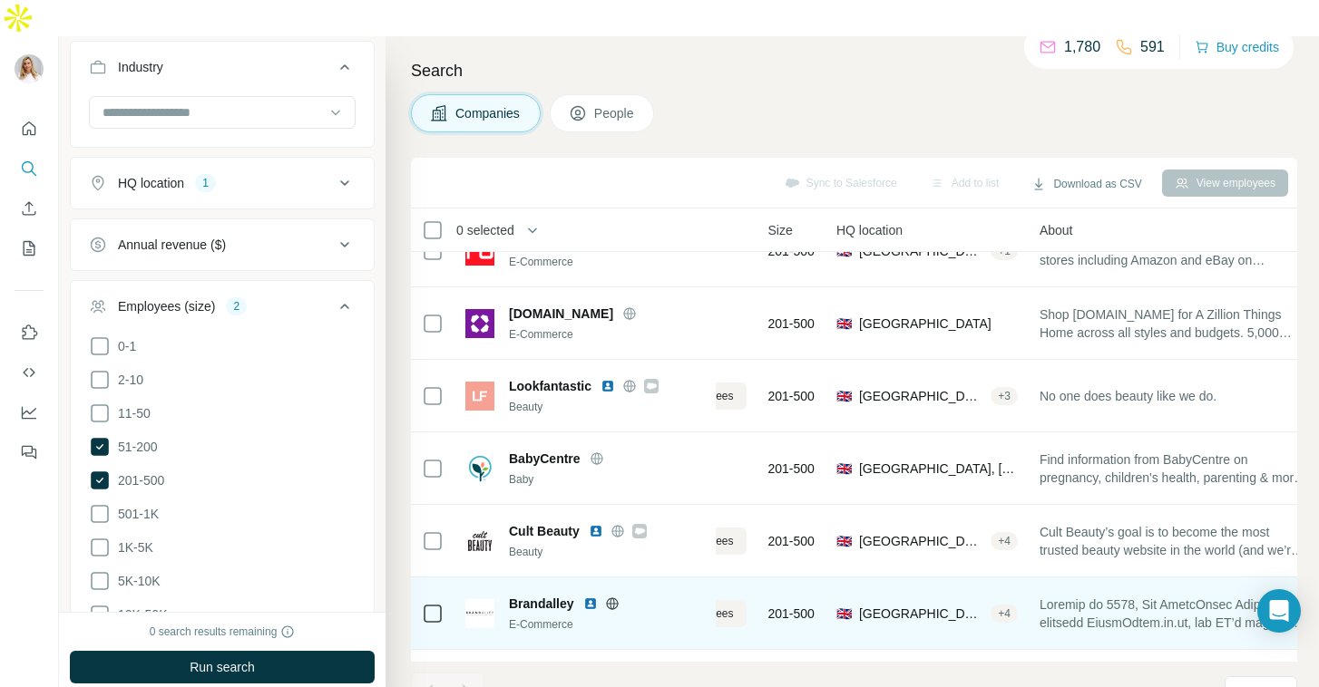
click at [588, 597] on img at bounding box center [590, 604] width 15 height 15
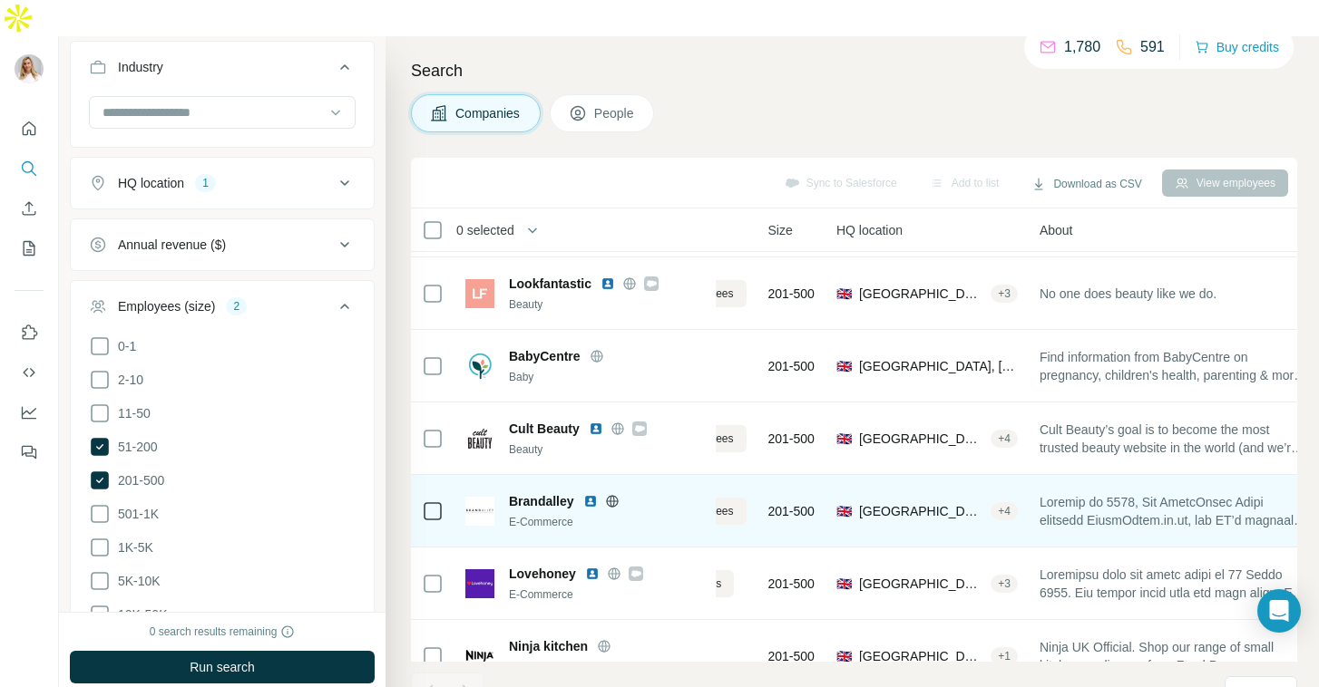
scroll to position [316, 128]
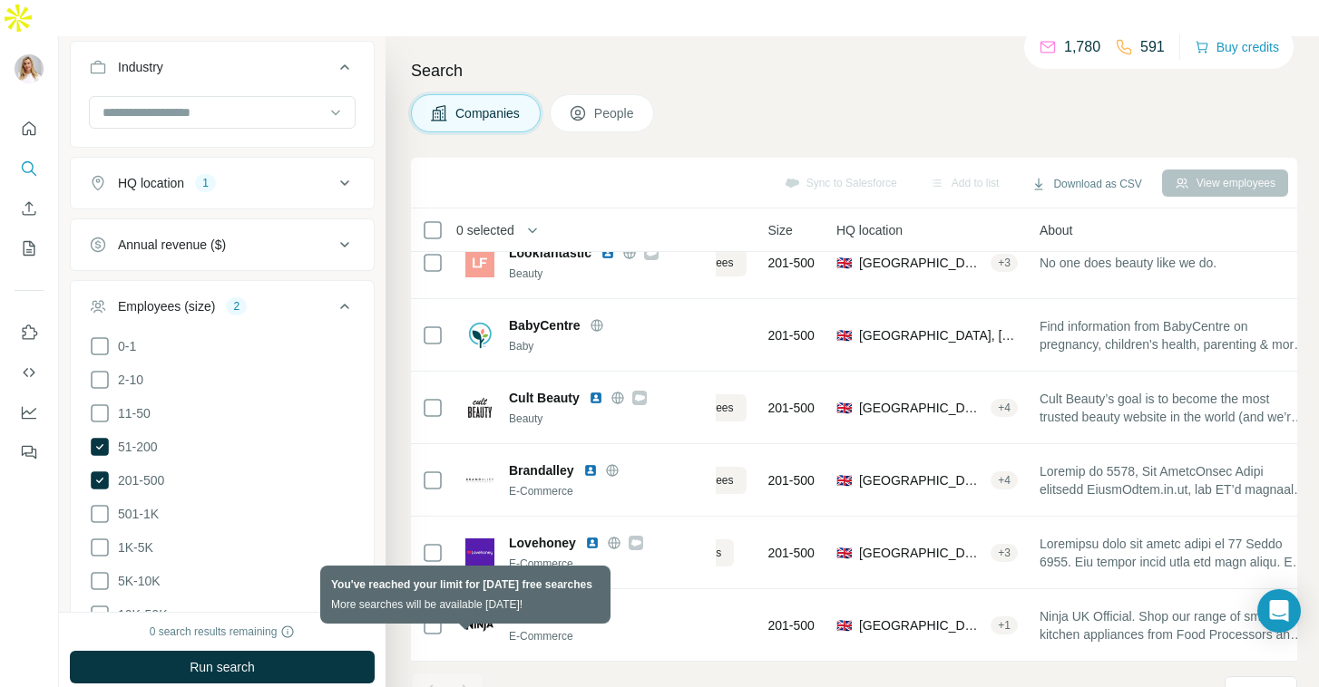
click at [460, 673] on div at bounding box center [465, 691] width 36 height 36
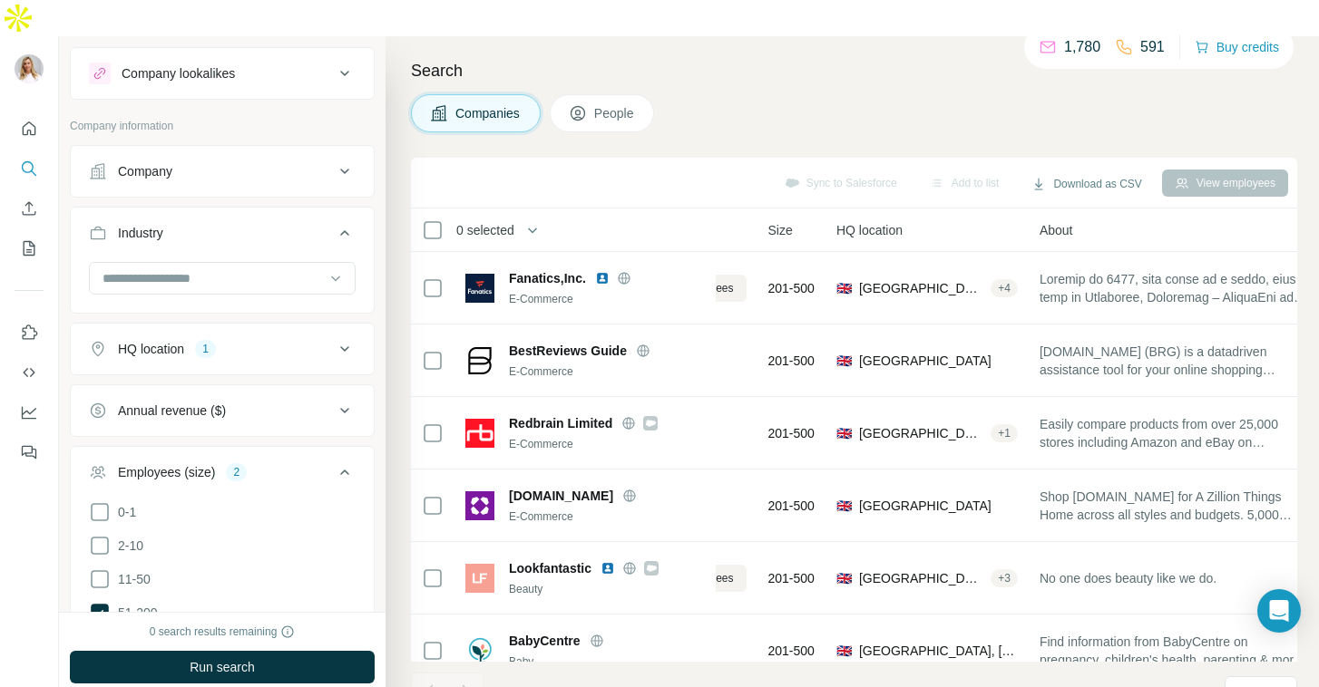
scroll to position [0, 0]
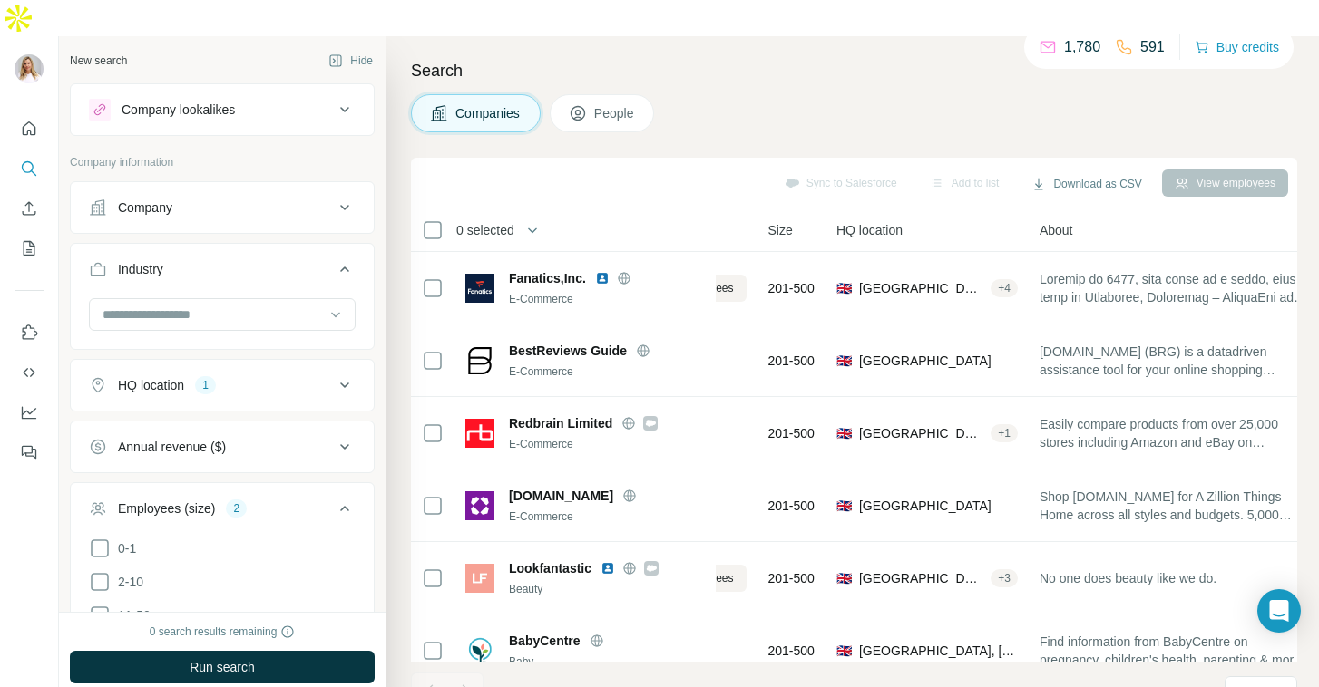
click at [1085, 36] on p "1,780" at bounding box center [1082, 47] width 36 height 22
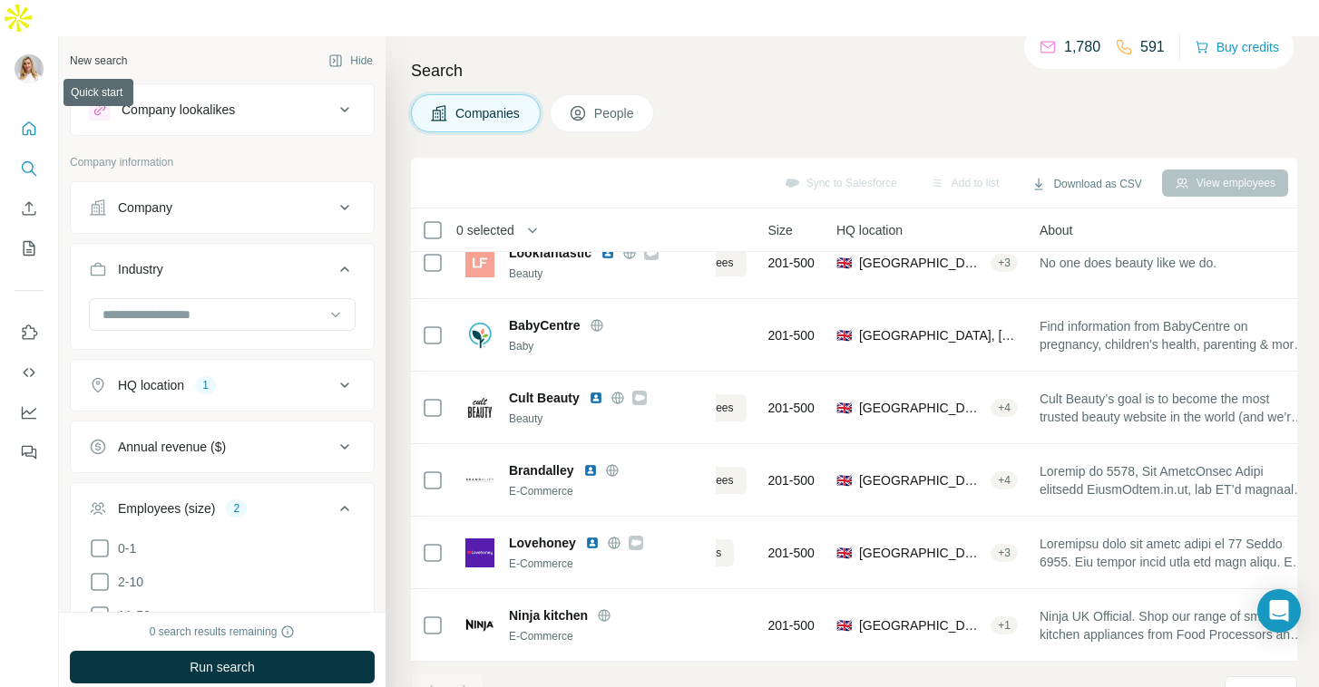
click at [36, 112] on button "Quick start" at bounding box center [29, 128] width 29 height 33
